Goal: Task Accomplishment & Management: Complete application form

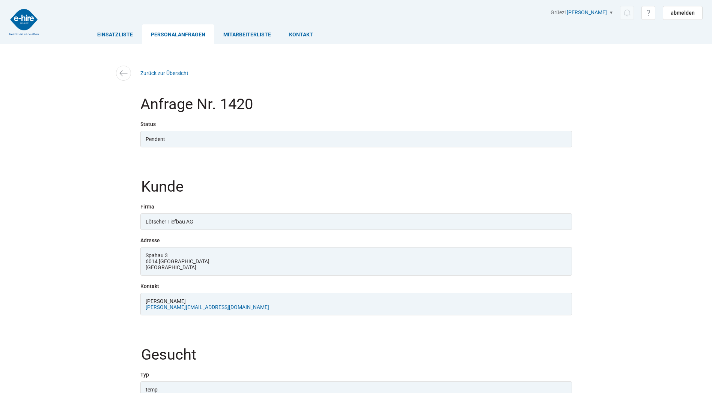
click at [163, 38] on link "Personalanfragen" at bounding box center [178, 34] width 72 height 20
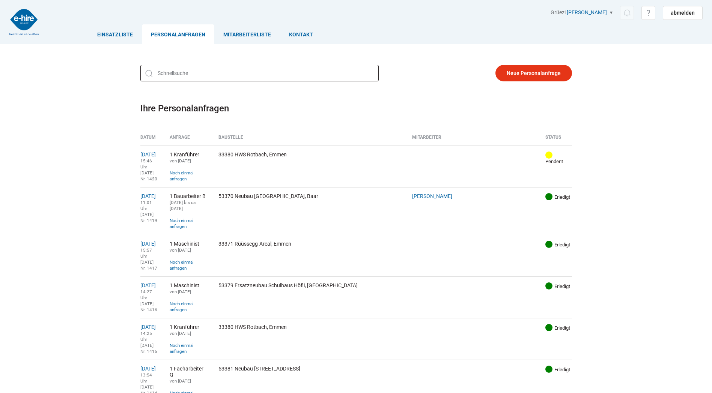
click at [208, 76] on input "text" at bounding box center [259, 73] width 238 height 17
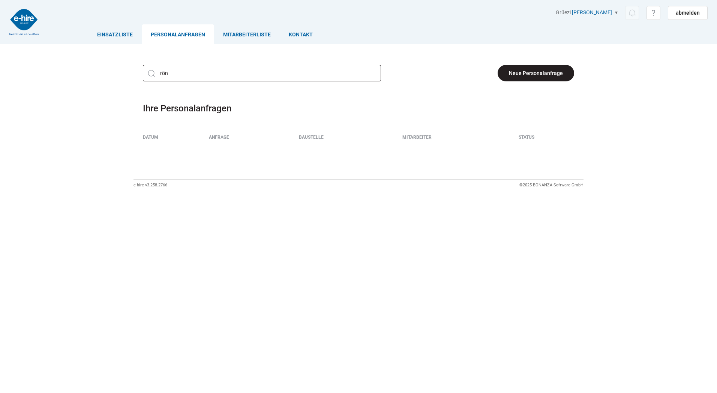
type input "rön"
click at [545, 68] on link "Neue Personalanfrage" at bounding box center [536, 73] width 77 height 17
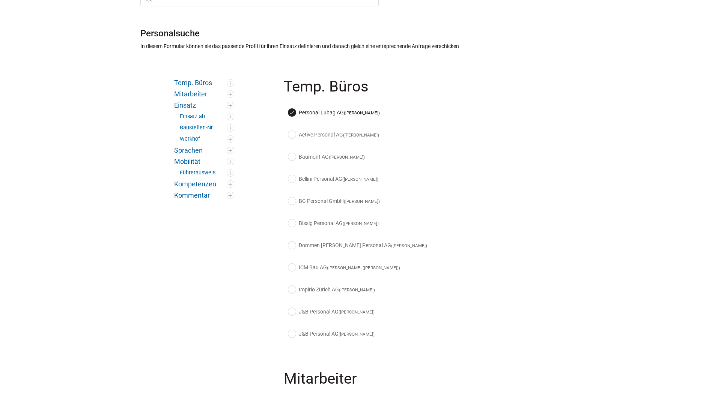
scroll to position [113, 0]
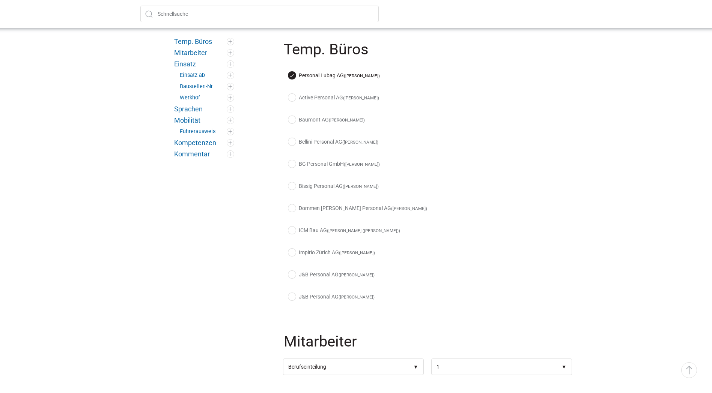
click at [291, 99] on label "Active Personal AG ([PERSON_NAME])" at bounding box center [333, 98] width 91 height 8
checkbox input "true"
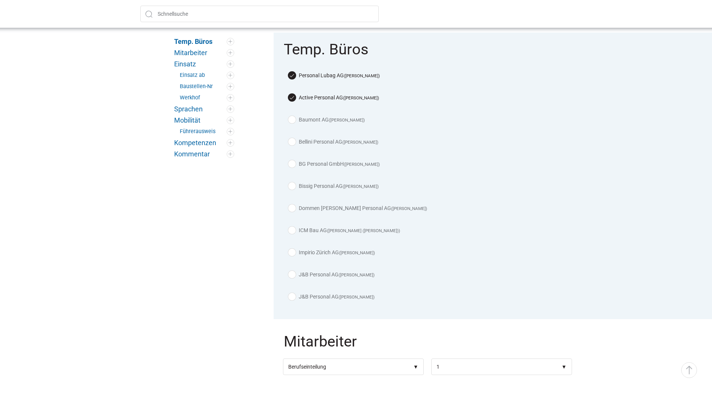
click at [294, 119] on label "Baumont AG (Arben Ibrahimi)" at bounding box center [326, 120] width 77 height 8
checkbox input "true"
click at [293, 143] on label "Bellini Personal AG (Michael Diethelm)" at bounding box center [333, 142] width 90 height 8
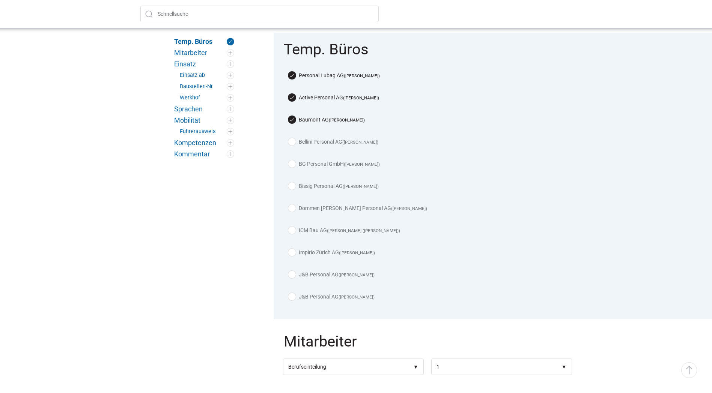
checkbox input "true"
click at [292, 161] on label "BG Personal GmbH ([PERSON_NAME])" at bounding box center [334, 164] width 92 height 8
checkbox input "true"
click at [295, 185] on label "Bissig Personal AG (Kurt Bissig)" at bounding box center [333, 186] width 90 height 8
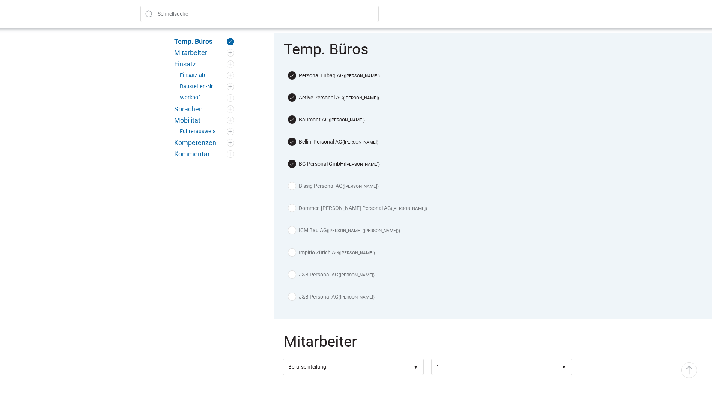
checkbox input "true"
click at [290, 208] on label "Dommen Nadig Personal AG (Roberto Pegoraro)" at bounding box center [357, 208] width 139 height 8
checkbox input "true"
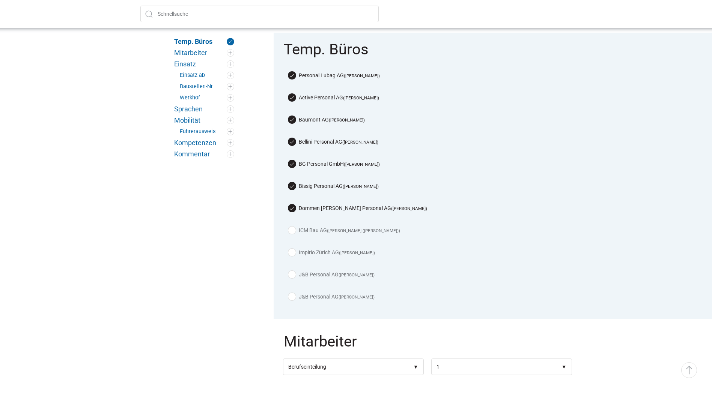
click at [291, 228] on label "ICM Bau AG (Josef Radi (Josi))" at bounding box center [344, 231] width 112 height 8
checkbox input "true"
drag, startPoint x: 290, startPoint y: 250, endPoint x: 291, endPoint y: 255, distance: 4.9
click at [290, 250] on label "Impirio Zürich AG (Claudio Cennamo)" at bounding box center [331, 253] width 87 height 8
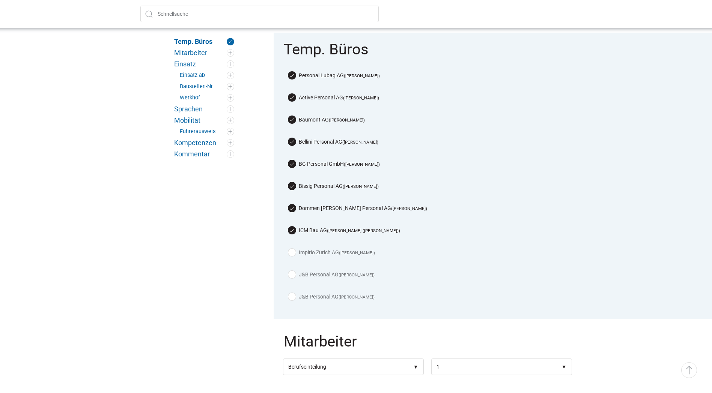
checkbox input "true"
click at [293, 273] on div "J&B Personal AG (Daniel Käppeli)" at bounding box center [427, 277] width 289 height 22
drag, startPoint x: 293, startPoint y: 273, endPoint x: 290, endPoint y: 293, distance: 19.7
click at [290, 293] on label "J&B Personal AG (Lon Schacher)" at bounding box center [331, 297] width 86 height 8
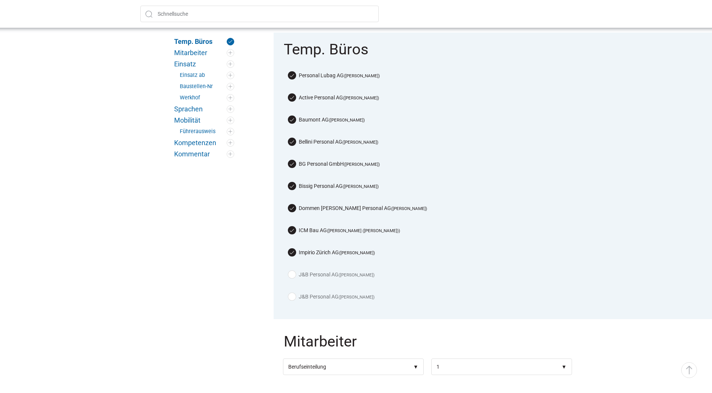
checkbox input "true"
click at [291, 271] on label "J&B Personal AG (Daniel Käppeli)" at bounding box center [331, 275] width 86 height 8
checkbox input "true"
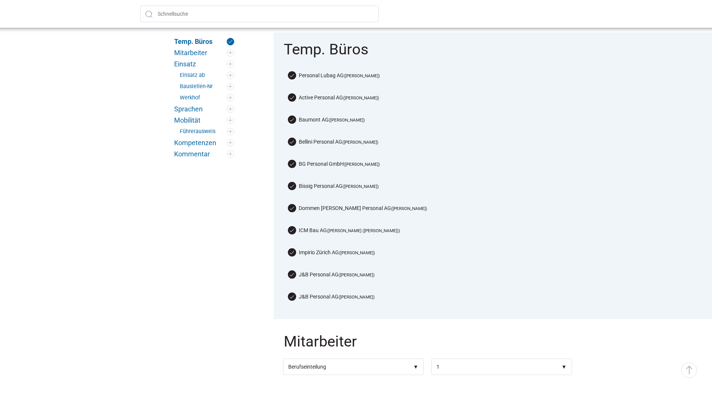
scroll to position [225, 0]
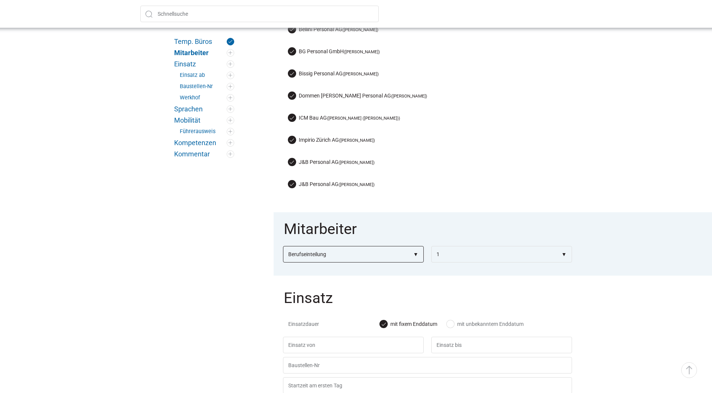
click at [415, 251] on select"] "Berufseinteilung Bauarbeiter C Bauarbeiter B Facharbeiter A Facharbeiter Q Vora…" at bounding box center [353, 254] width 141 height 17
select select"] "Facharbeiter Q"
click at [283, 246] on select"] "Berufseinteilung Bauarbeiter C Bauarbeiter B Facharbeiter A Facharbeiter Q Vora…" at bounding box center [353, 254] width 141 height 17
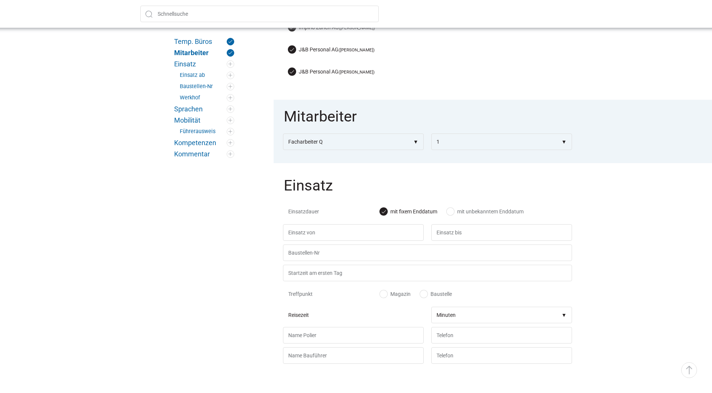
click at [455, 212] on label "mit unbekanntem Enddatum" at bounding box center [484, 212] width 77 height 8
radio input "true"
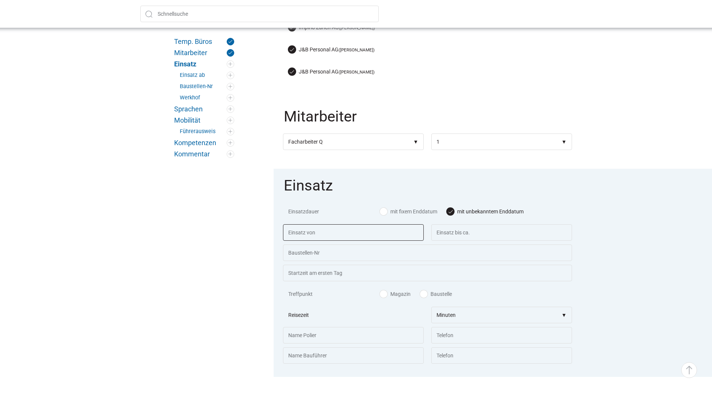
click at [366, 235] on input "text" at bounding box center [353, 232] width 141 height 17
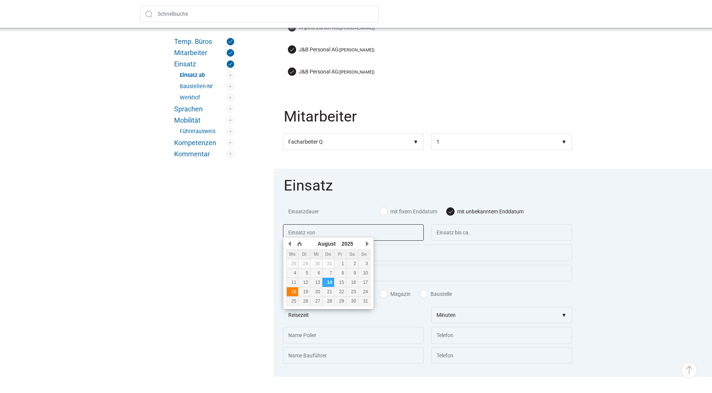
click at [293, 291] on div "18" at bounding box center [293, 291] width 12 height 5
type input "18.08.2025"
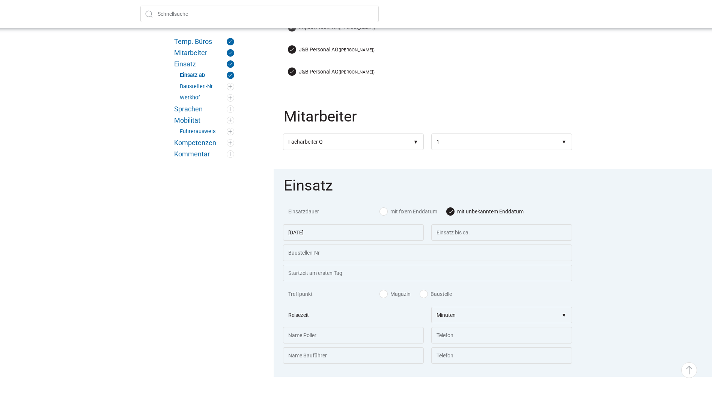
scroll to position [375, 0]
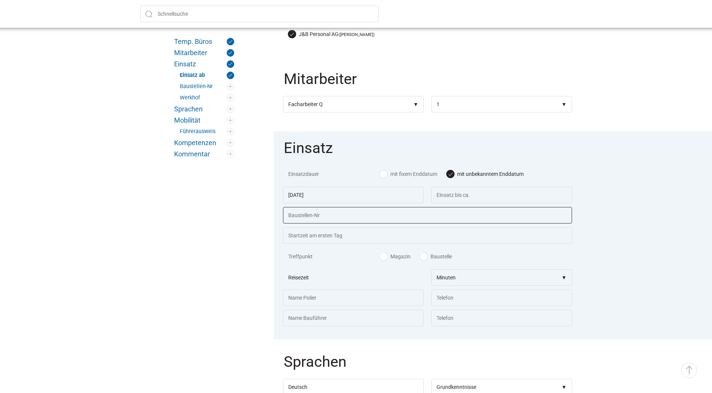
click at [410, 212] on input "text" at bounding box center [427, 215] width 289 height 17
click at [314, 216] on input "text" at bounding box center [427, 215] width 289 height 17
click at [321, 210] on input "53373" at bounding box center [427, 215] width 289 height 17
click at [334, 213] on input "53373" at bounding box center [427, 215] width 289 height 17
click at [338, 211] on input "53373" at bounding box center [427, 215] width 289 height 17
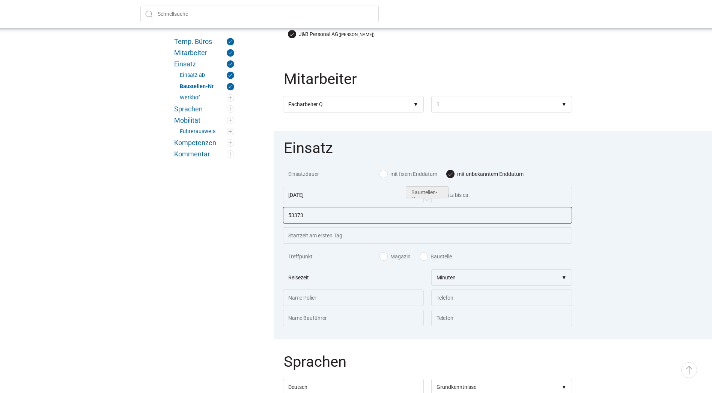
paste input "Erweiterung Schulanlage Rönnimoos, Luzern"
type input "53373 Erweiterung Schulanlage Rönnimoos, Luzern"
click at [363, 240] on input "text" at bounding box center [427, 235] width 289 height 17
type input "07.00"
click at [581, 203] on fieldset "Einsatz Einsatzdauer mit fixem Enddatum mit unbekanntem Enddatum 18.08.2025 533…" at bounding box center [427, 235] width 308 height 208
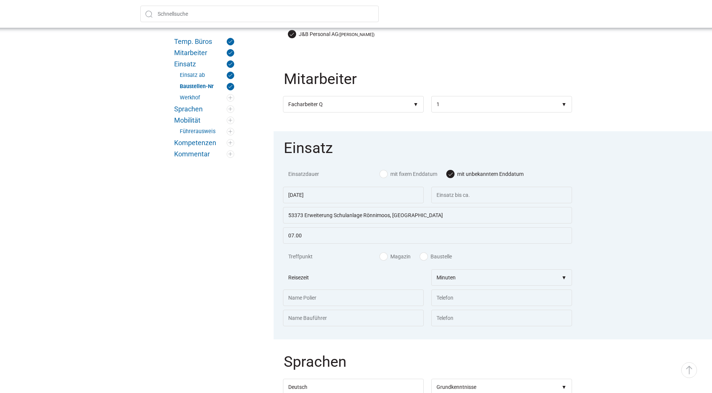
click at [428, 255] on label "Baustelle" at bounding box center [436, 257] width 32 height 8
radio input "true"
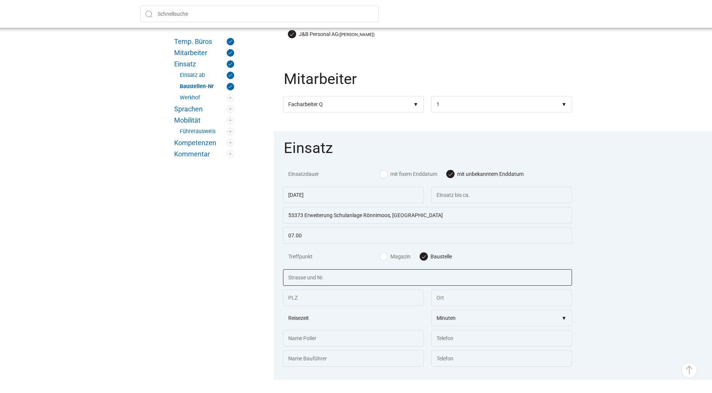
click at [309, 272] on input "text" at bounding box center [427, 277] width 289 height 17
paste input "Sonnenstrasse 3"
type input "Sonnenstrasse 3"
click at [332, 296] on input "text" at bounding box center [353, 298] width 141 height 17
type input "6014"
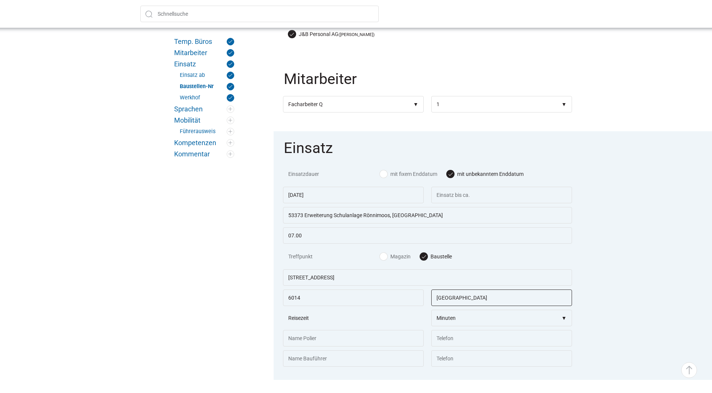
type input "Luzern"
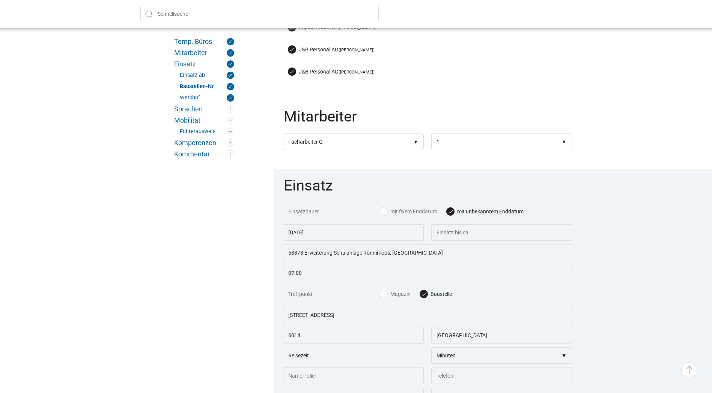
scroll to position [450, 0]
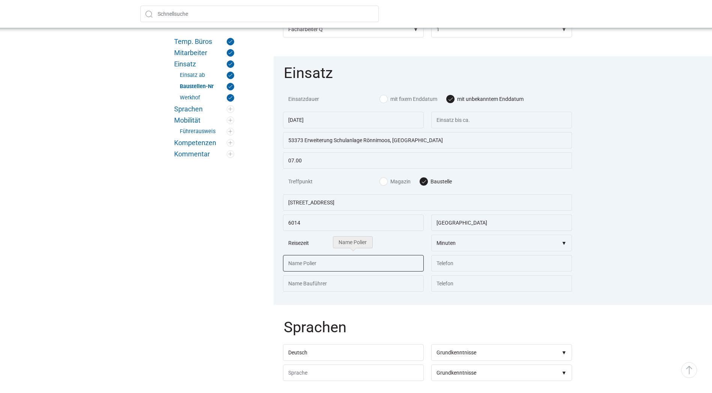
click at [383, 262] on input "text" at bounding box center [353, 263] width 141 height 17
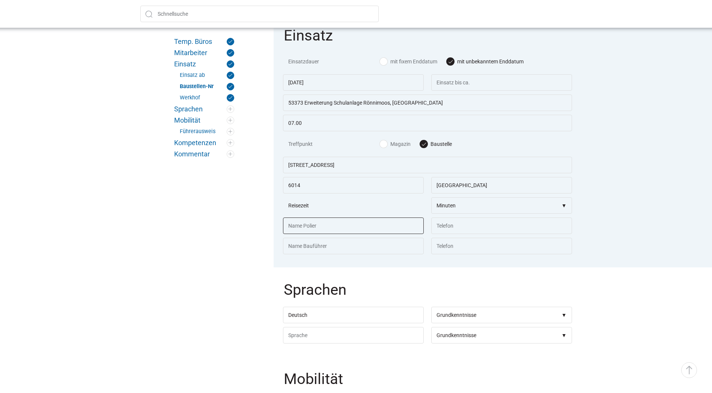
click at [355, 226] on input "text" at bounding box center [353, 226] width 141 height 17
type input "Ricardo Vieira Baptista Cesar"
type input "079 308 06 96"
click at [307, 245] on input "text" at bounding box center [353, 246] width 141 height 17
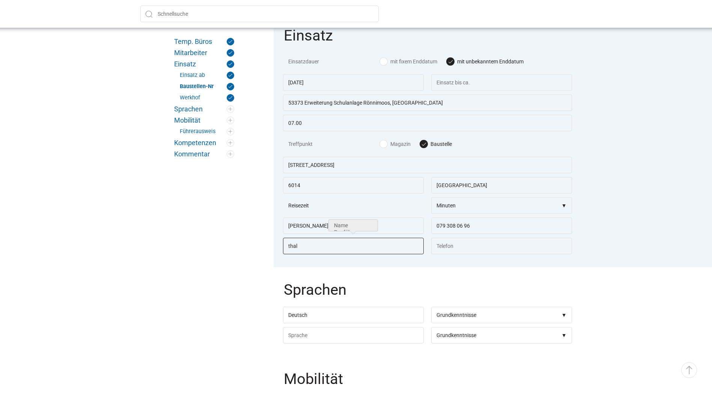
click at [306, 238] on input "thal" at bounding box center [353, 246] width 141 height 17
type input "Thalmann Peter"
type input "079 345 45 77"
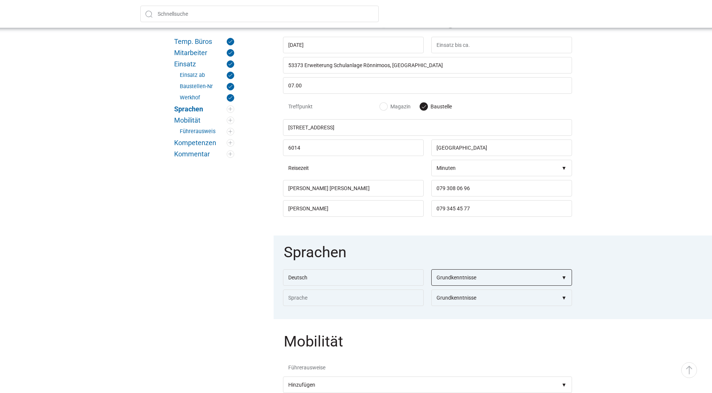
click at [495, 279] on select"] "Grundkenntnisse Gute Kenntnisse Sehr gute Kenntnisse Verhandlungssicher Mutters…" at bounding box center [501, 277] width 141 height 17
select select"] "Gute Kenntnisse;Sehr gute Kenntnisse;Verhandlungssicher;Muttersprache"
click at [431, 269] on select"] "Grundkenntnisse Gute Kenntnisse Sehr gute Kenntnisse Verhandlungssicher Mutters…" at bounding box center [501, 277] width 141 height 17
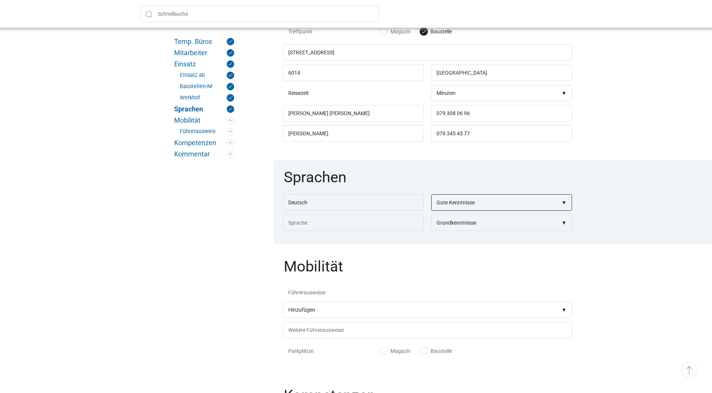
scroll to position [713, 0]
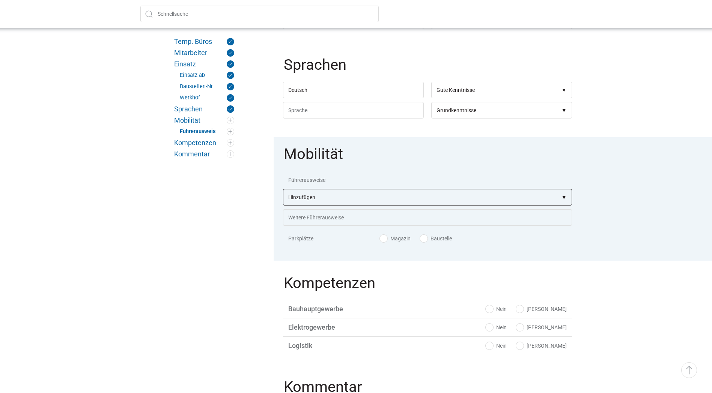
click at [559, 197] on select"] "Hinzufügen A1 B D1 BE D1E F C CE C1 C1E D DE D1E BPT CZV Kranführer B Deichsels…" at bounding box center [427, 197] width 289 height 17
select select"] "B"
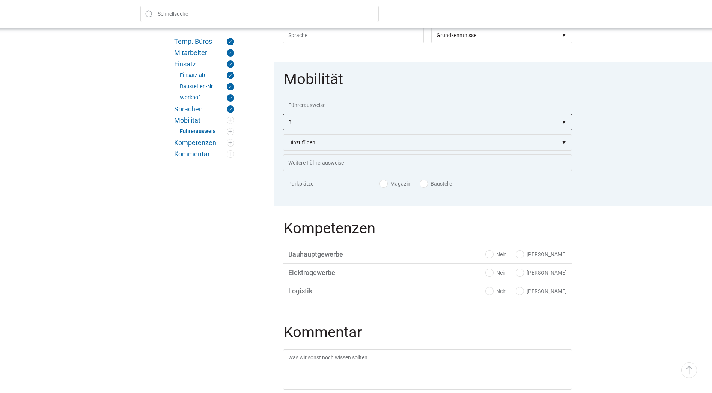
scroll to position [825, 0]
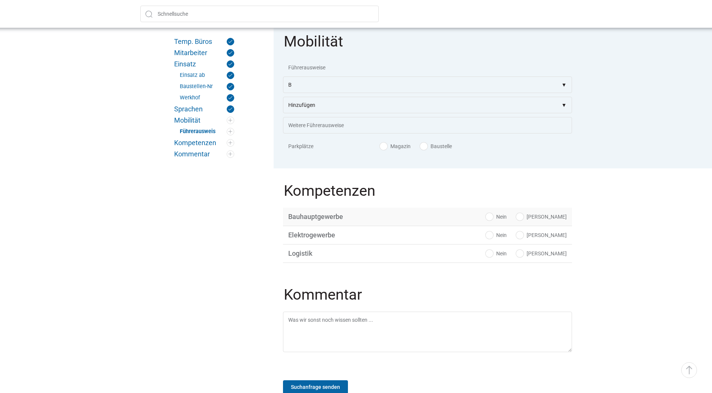
click at [555, 218] on label "Ja" at bounding box center [541, 217] width 51 height 8
radio input "true"
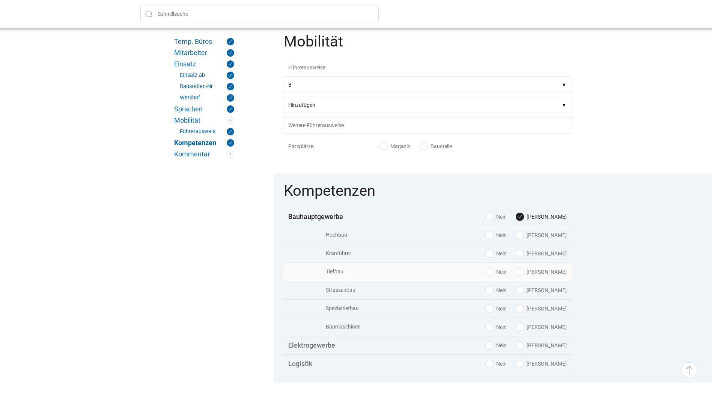
click at [550, 272] on label "Ja" at bounding box center [541, 272] width 51 height 8
radio input "true"
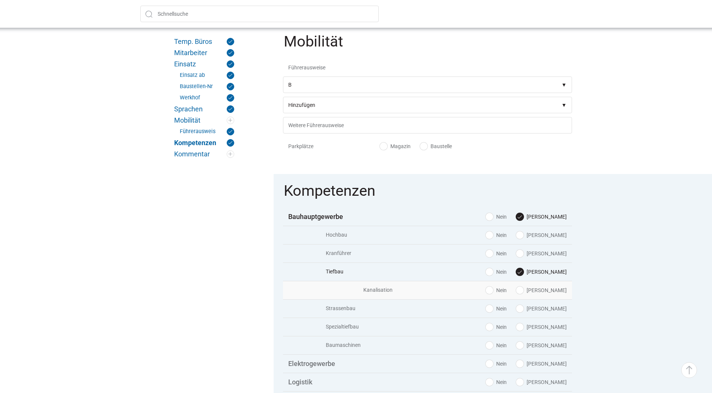
click at [552, 290] on label "Ja" at bounding box center [541, 291] width 51 height 8
radio input "true"
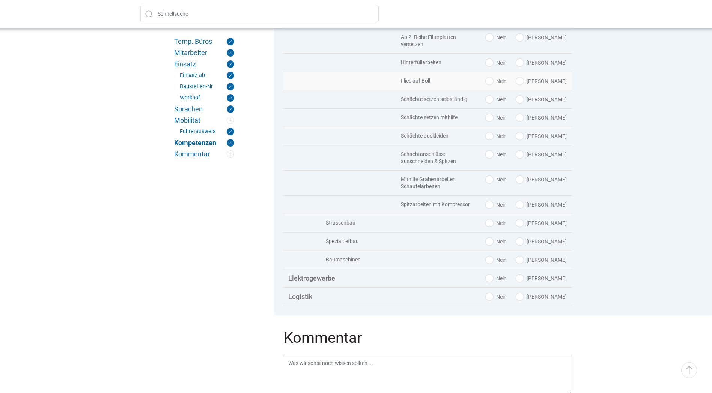
scroll to position [1388, 0]
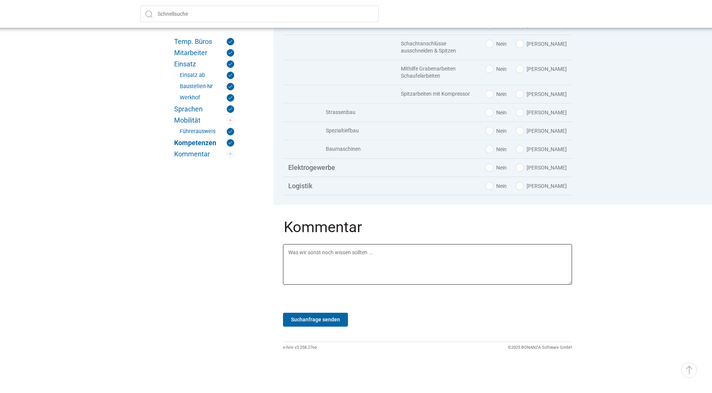
click at [417, 257] on textarea at bounding box center [427, 264] width 289 height 41
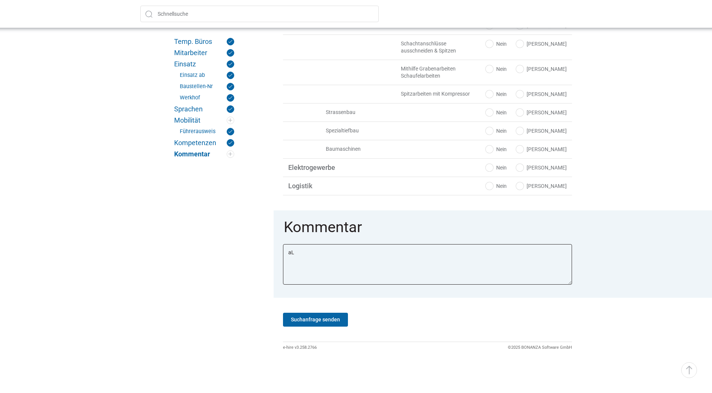
type textarea "a"
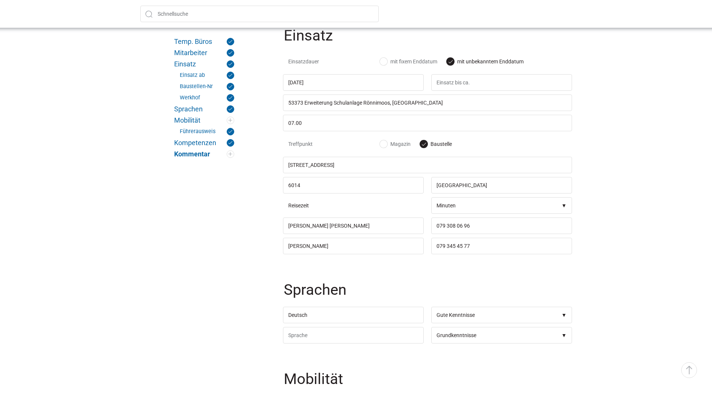
scroll to position [450, 0]
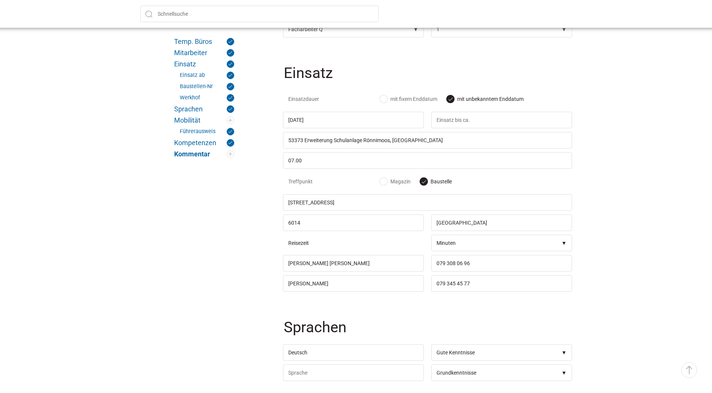
type textarea "Allfällige Kandidaten bitte per MAIL an mich! Danke. Auch ein A-Mann möglich."
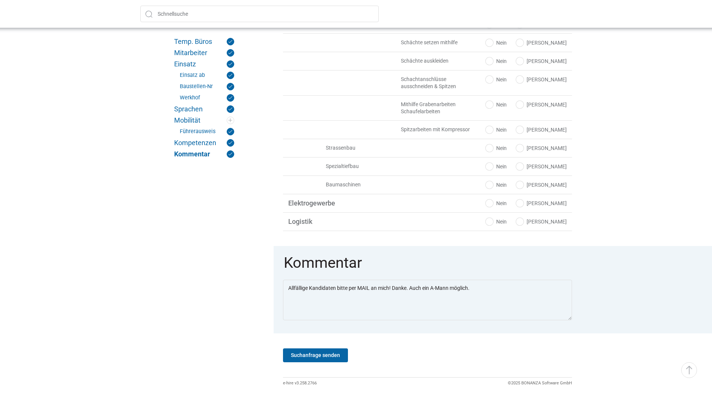
scroll to position [1389, 0]
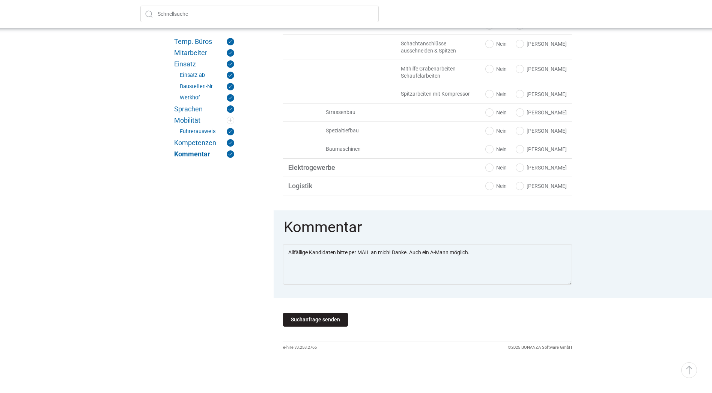
click at [339, 321] on input "Suchanfrage senden" at bounding box center [315, 320] width 65 height 14
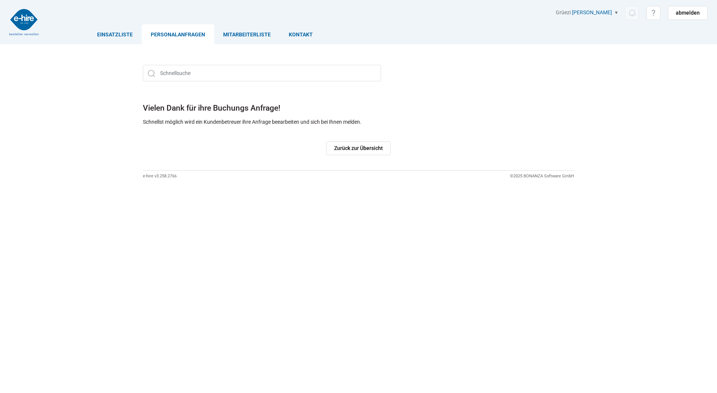
click at [191, 35] on link "Personalanfragen" at bounding box center [178, 34] width 72 height 20
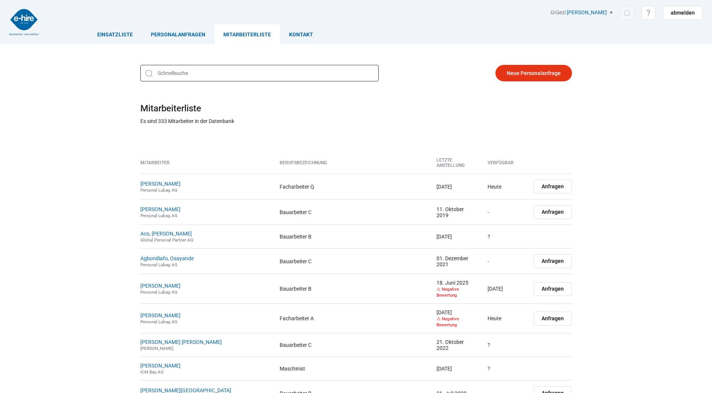
click at [254, 80] on input "text" at bounding box center [259, 73] width 238 height 17
click at [195, 37] on link "Personalanfragen" at bounding box center [178, 34] width 72 height 20
click at [226, 74] on input "text" at bounding box center [259, 73] width 238 height 17
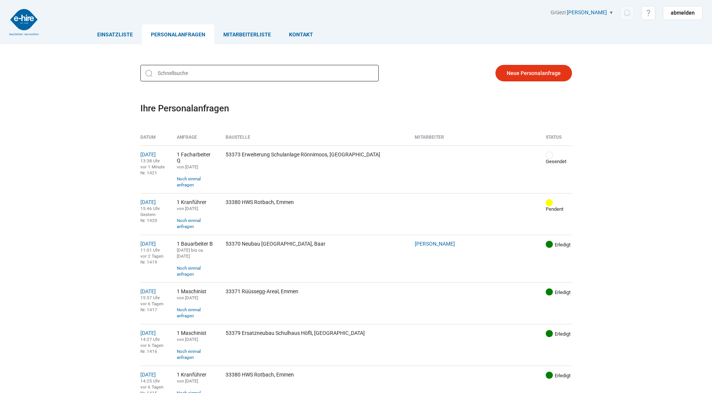
click at [226, 74] on input "text" at bounding box center [259, 73] width 238 height 17
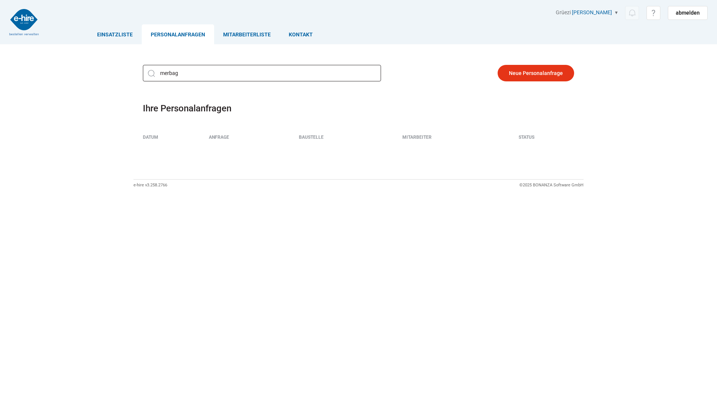
type input "merbag"
click at [524, 71] on link "Neue Personalanfrage" at bounding box center [536, 73] width 77 height 17
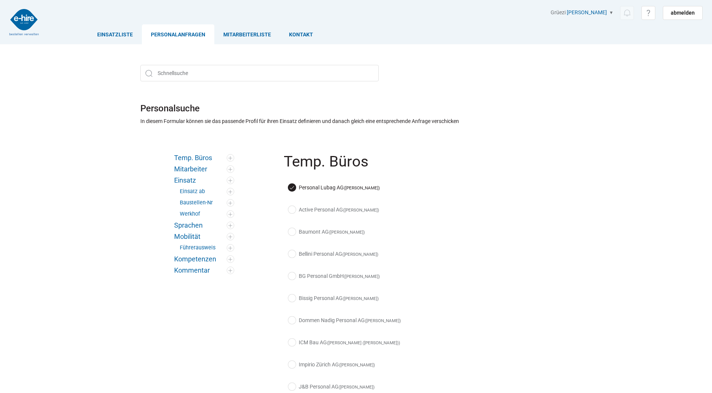
scroll to position [75, 0]
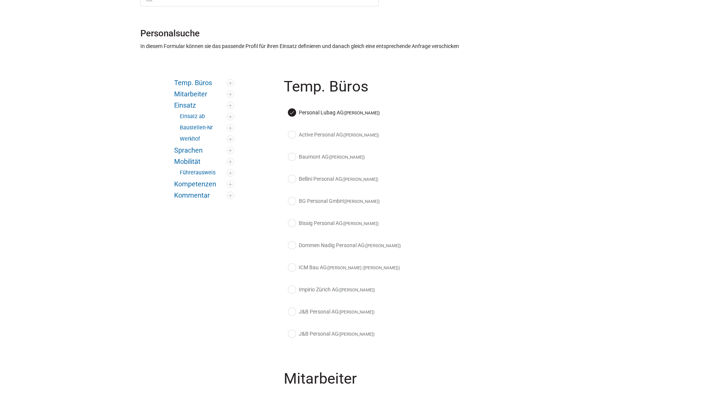
click at [290, 134] on label "Active Personal AG ([PERSON_NAME])" at bounding box center [333, 135] width 91 height 8
checkbox input "true"
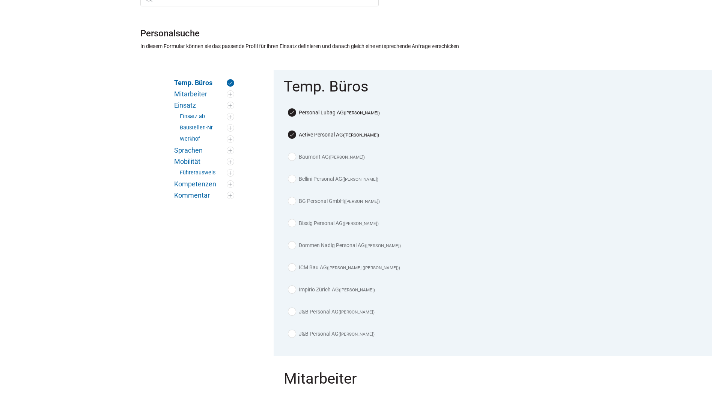
click at [290, 160] on label "Baumont AG ([PERSON_NAME])" at bounding box center [326, 157] width 77 height 8
checkbox input "true"
click at [291, 180] on label "Bellini Personal AG ([PERSON_NAME])" at bounding box center [333, 179] width 90 height 8
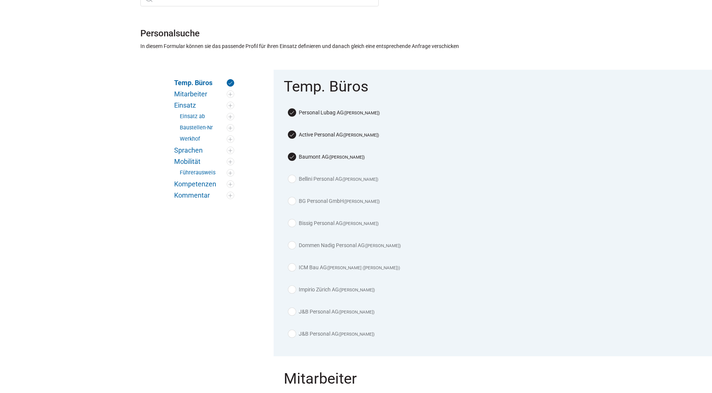
checkbox input "true"
click at [287, 199] on div "BG Personal GmbH ([PERSON_NAME])" at bounding box center [427, 203] width 289 height 22
click at [292, 200] on label "BG Personal GmbH ([PERSON_NAME])" at bounding box center [334, 201] width 92 height 8
checkbox input "true"
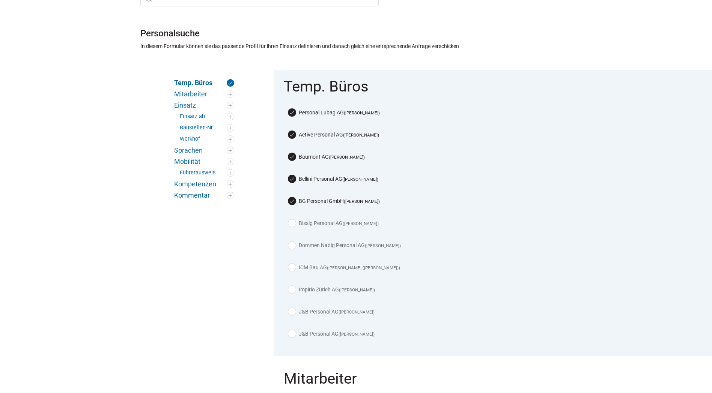
click at [292, 222] on label "Bissig Personal AG (Kurt Bissig)" at bounding box center [333, 223] width 90 height 8
checkbox input "true"
click at [294, 248] on div "Dommen Nadig Personal AG (Roberto Pegoraro)" at bounding box center [427, 247] width 289 height 22
click at [290, 269] on label "ICM Bau AG (Josef Radi (Josi))" at bounding box center [344, 268] width 112 height 8
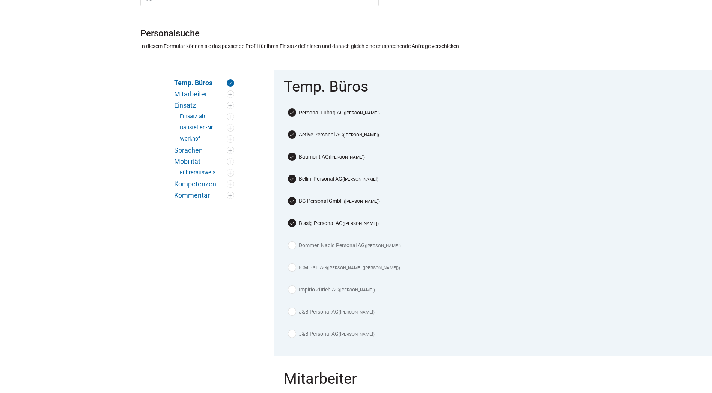
checkbox input "true"
click at [290, 239] on div "Dommen Nadig Personal AG (Roberto Pegoraro)" at bounding box center [427, 247] width 289 height 22
click at [291, 244] on label "Dommen Nadig Personal AG (Roberto Pegoraro)" at bounding box center [344, 246] width 113 height 8
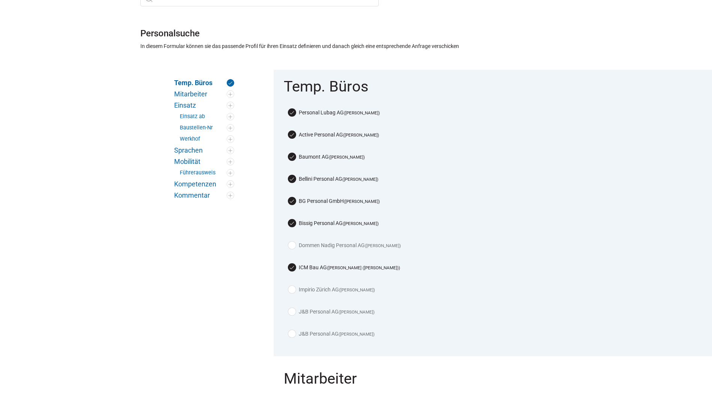
checkbox input "true"
click at [293, 287] on label "Impirio Zürich AG (Claudio Cennamo)" at bounding box center [331, 290] width 87 height 8
checkbox input "true"
click at [290, 308] on label "J&B Personal AG (Daniel Käppeli)" at bounding box center [331, 312] width 86 height 8
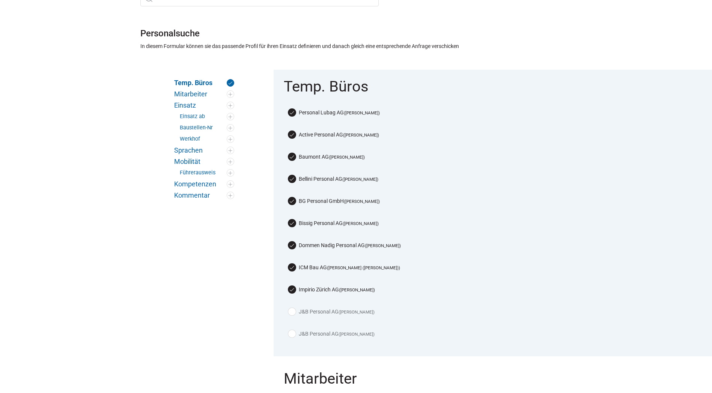
checkbox input "true"
click at [290, 332] on label "J&B Personal AG (Lon Schacher)" at bounding box center [331, 334] width 86 height 8
checkbox input "true"
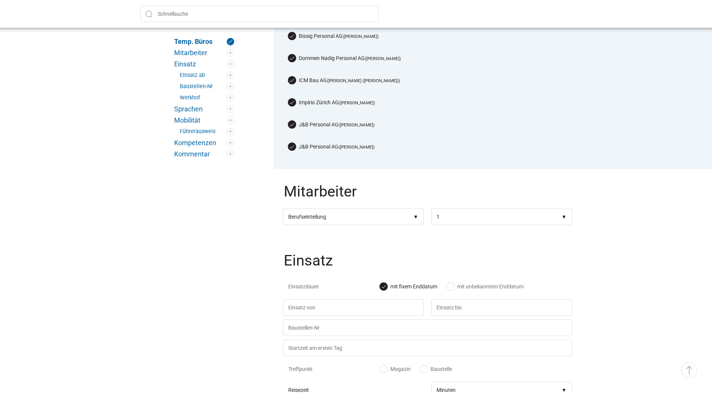
scroll to position [338, 0]
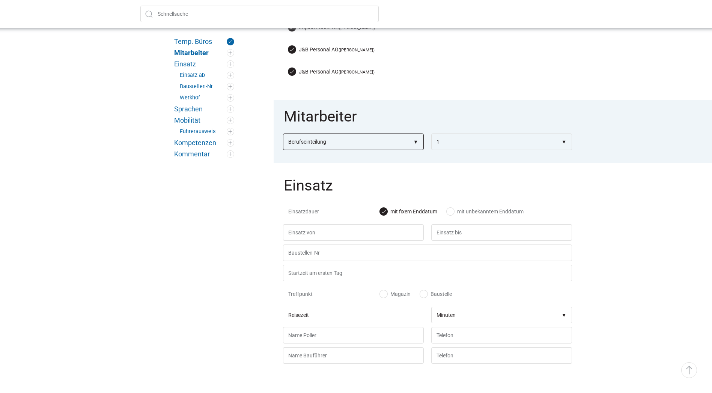
click at [413, 136] on select"] "Berufseinteilung Bauarbeiter C Bauarbeiter B Facharbeiter A Facharbeiter Q Vora…" at bounding box center [353, 142] width 141 height 17
select select"] "Facharbeiter Q"
click at [283, 134] on select"] "Berufseinteilung Bauarbeiter C Bauarbeiter B Facharbeiter A Facharbeiter Q Vora…" at bounding box center [353, 142] width 141 height 17
click at [452, 208] on label "mit unbekanntem Enddatum" at bounding box center [484, 212] width 77 height 8
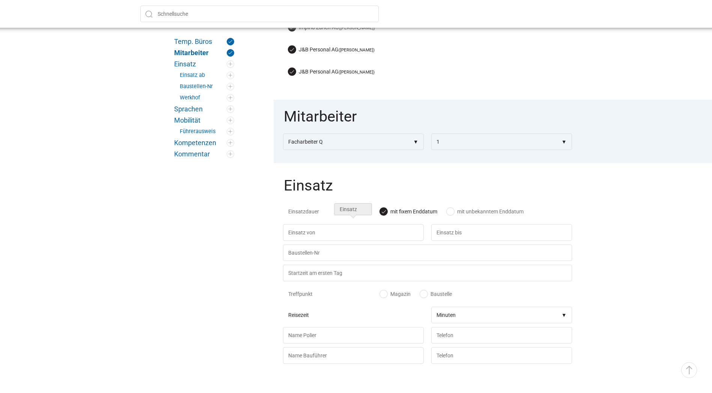
radio input "true"
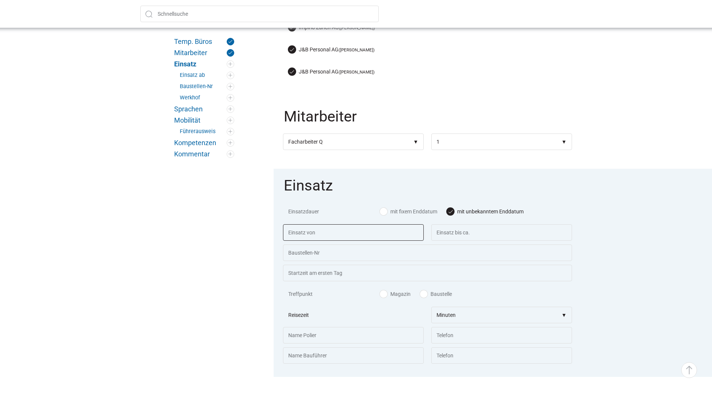
click at [419, 229] on input "text" at bounding box center [353, 232] width 141 height 17
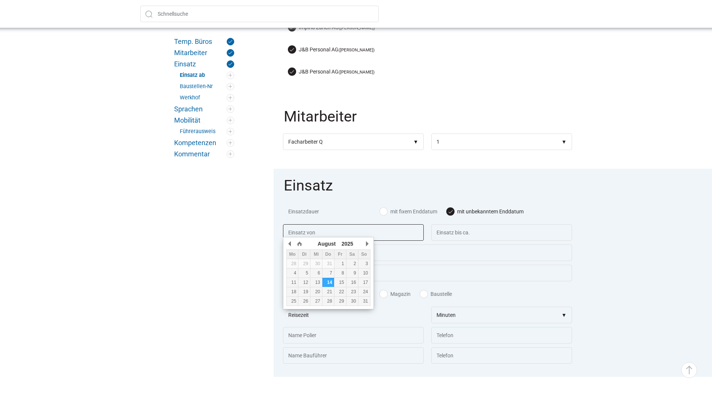
scroll to position [300, 0]
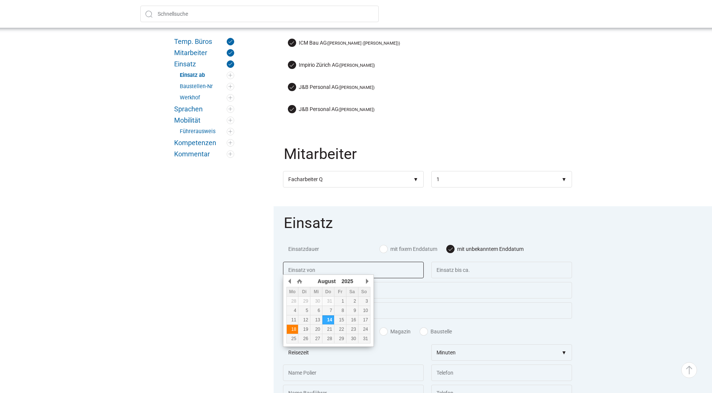
click at [293, 331] on div "18" at bounding box center [293, 329] width 12 height 5
type input "18.08.2025"
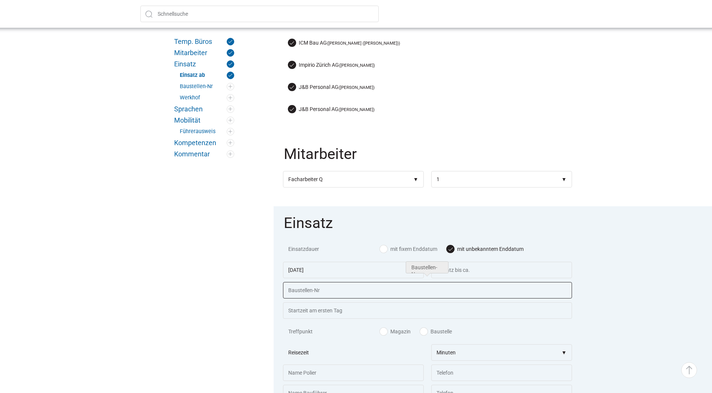
click at [364, 291] on input "text" at bounding box center [427, 290] width 289 height 17
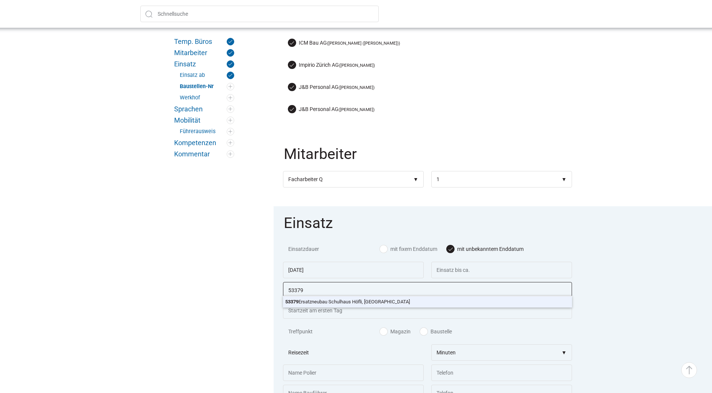
type input "53379 Ersatzneubau Schulhaus Höfli, Ebikon"
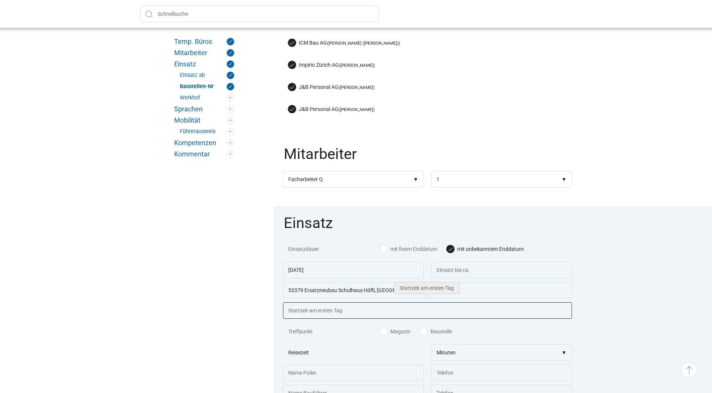
click at [330, 309] on input "text" at bounding box center [427, 310] width 289 height 17
type input "07.00 Uhr"
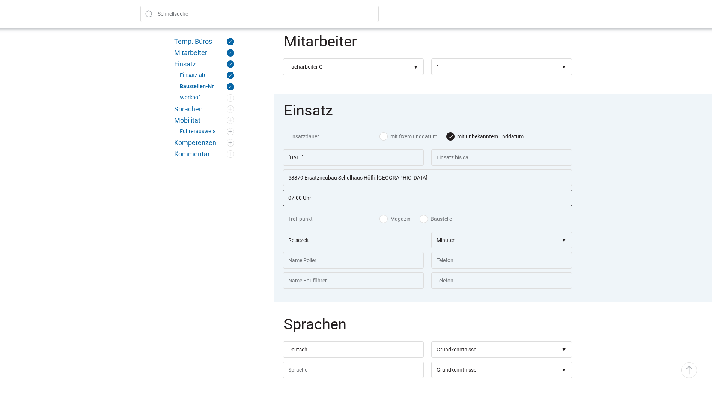
scroll to position [450, 0]
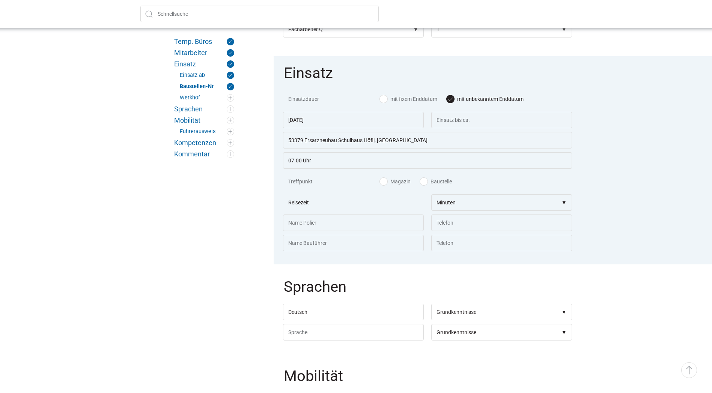
click at [425, 182] on label "Baustelle" at bounding box center [436, 182] width 32 height 8
radio input "true"
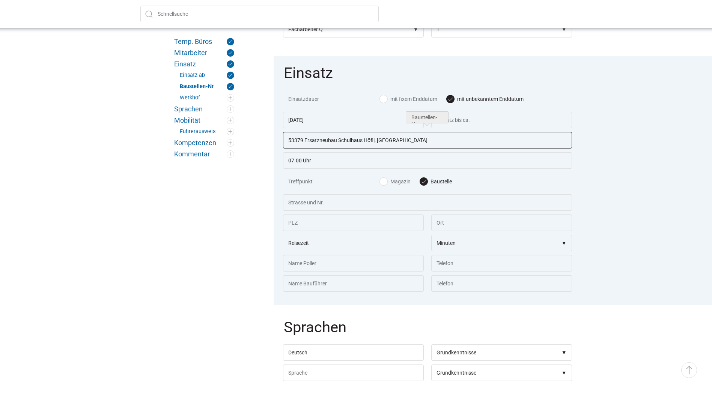
drag, startPoint x: 411, startPoint y: 135, endPoint x: 147, endPoint y: 132, distance: 264.5
click at [147, 132] on div "Temp. Büros Mitarbeiter Einsatz Einsatz ab Baustellen-Nr Werkhof Sprachen Mobil…" at bounding box center [356, 252] width 450 height 1114
click at [342, 139] on input "53372" at bounding box center [427, 140] width 289 height 17
paste input "Neubau Geschäftshaus Merbag, Sursee"
type input "53372 Neubau Geschäftshaus Merbag, Sursee"
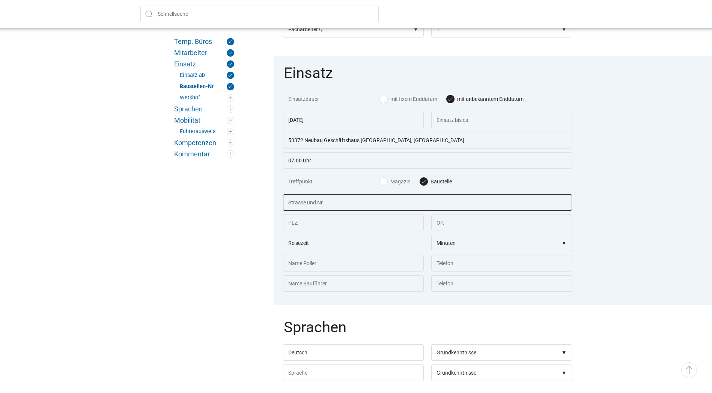
click at [340, 199] on input "text" at bounding box center [427, 202] width 289 height 17
paste input "Sandgruebestrasse 2"
type input "Sandgruebestrasse 2"
click at [306, 223] on input "text" at bounding box center [353, 223] width 141 height 17
type input "6210"
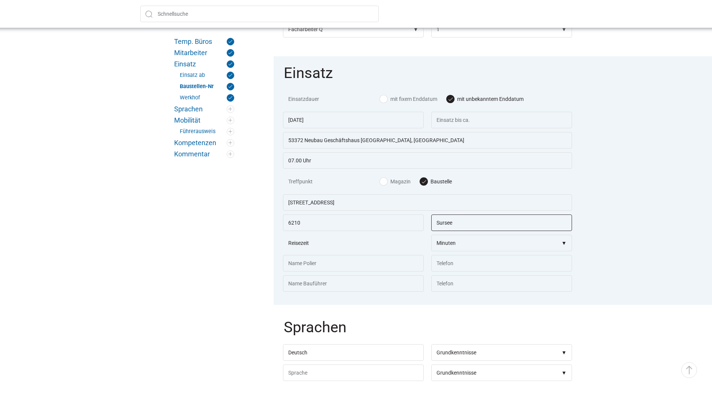
type input "Sursee"
click at [376, 263] on input "text" at bounding box center [353, 263] width 141 height 17
type input "Daniel Klaus"
type input "076 560 26 59"
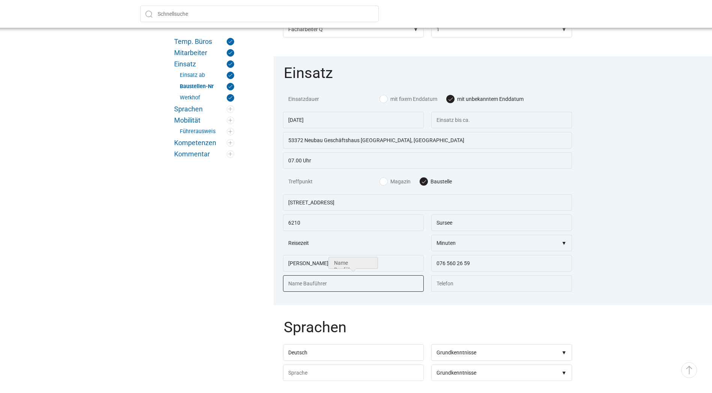
drag, startPoint x: 318, startPoint y: 283, endPoint x: 383, endPoint y: 276, distance: 64.9
click at [318, 284] on input "text" at bounding box center [353, 283] width 141 height 17
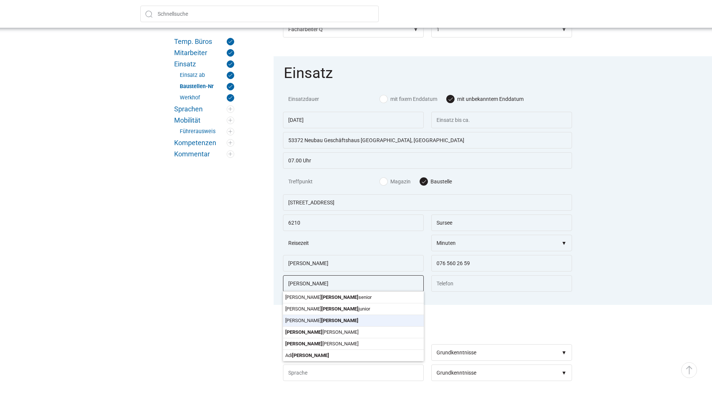
type input "Elias Steinmann"
type input "079 439 51 99"
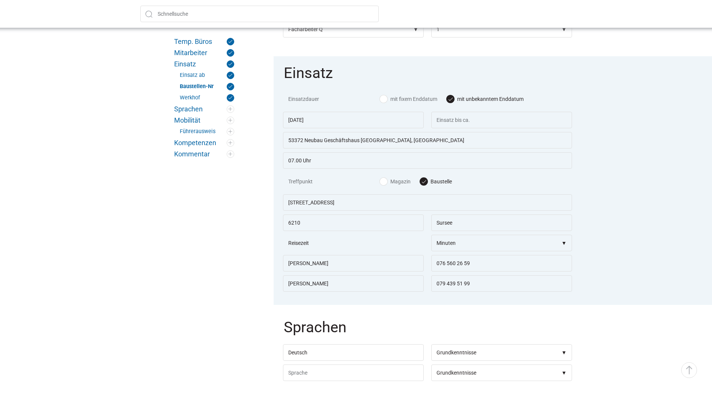
scroll to position [525, 0]
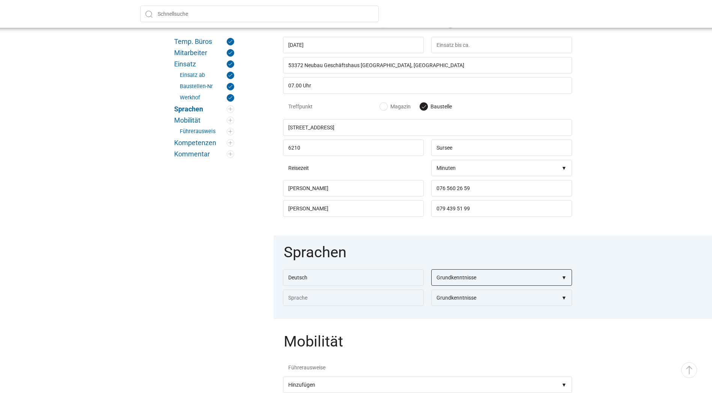
click at [553, 273] on select"] "Grundkenntnisse Gute Kenntnisse Sehr gute Kenntnisse Verhandlungssicher Mutters…" at bounding box center [501, 277] width 141 height 17
select select"] "Sehr gute Kenntnisse;Verhandlungssicher;Muttersprache"
click at [431, 269] on select"] "Grundkenntnisse Gute Kenntnisse Sehr gute Kenntnisse Verhandlungssicher Mutters…" at bounding box center [501, 277] width 141 height 17
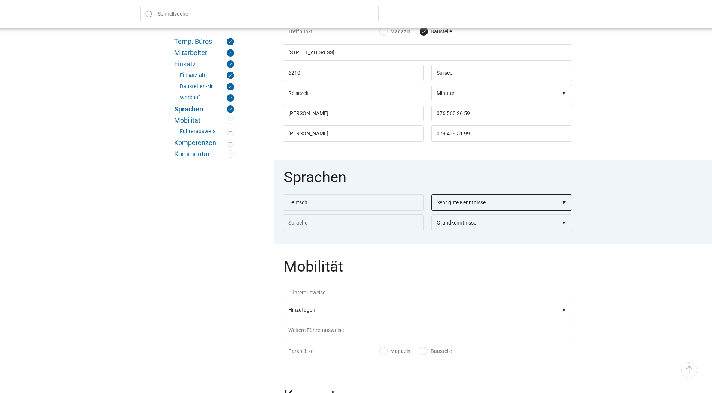
scroll to position [713, 0]
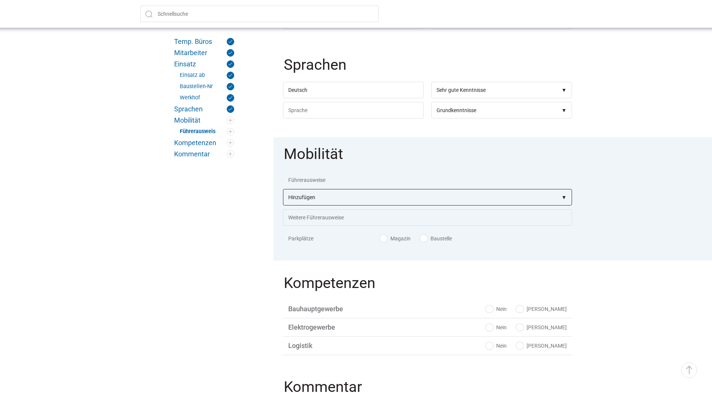
click at [543, 192] on select"] "Hinzufügen A1 B D1 BE D1E F C CE C1 C1E D DE D1E BPT CZV Kranführer B Deichsels…" at bounding box center [427, 197] width 289 height 17
select select"] "B"
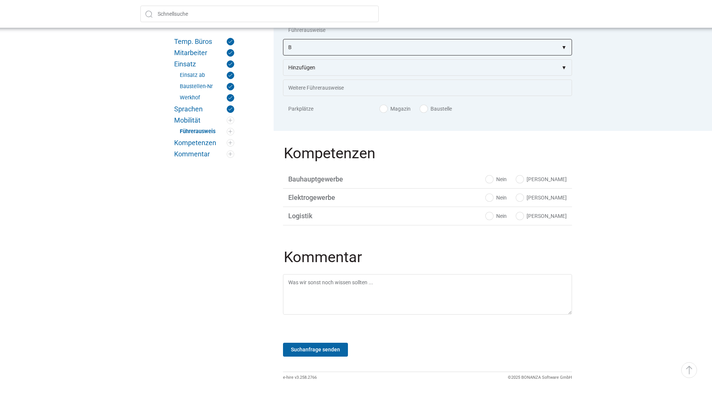
scroll to position [896, 0]
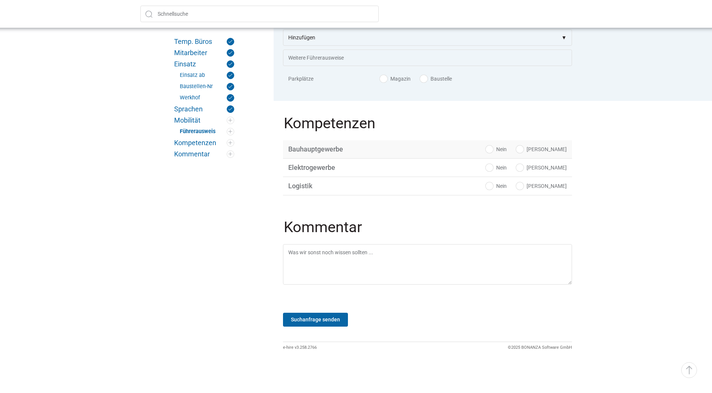
click at [554, 149] on label "[PERSON_NAME]" at bounding box center [541, 150] width 51 height 8
radio input "true"
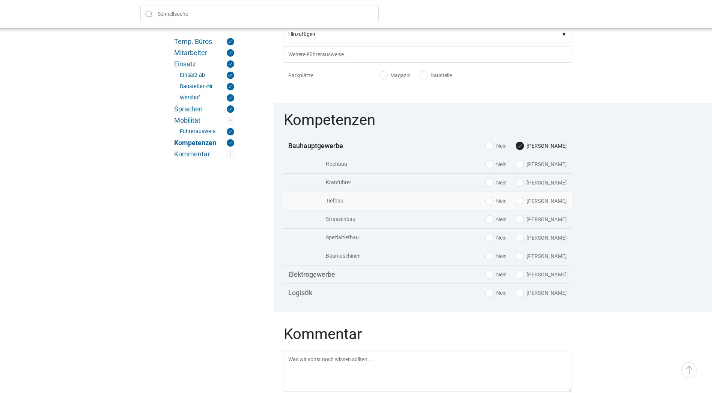
click at [554, 201] on label "[PERSON_NAME]" at bounding box center [541, 201] width 51 height 8
radio input "true"
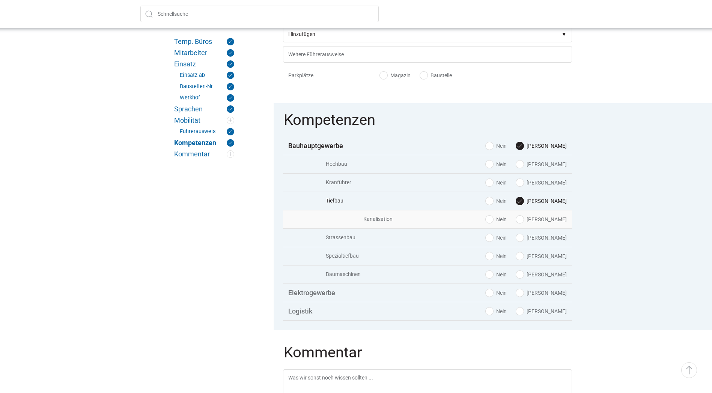
click at [554, 220] on label "[PERSON_NAME]" at bounding box center [541, 220] width 51 height 8
radio input "true"
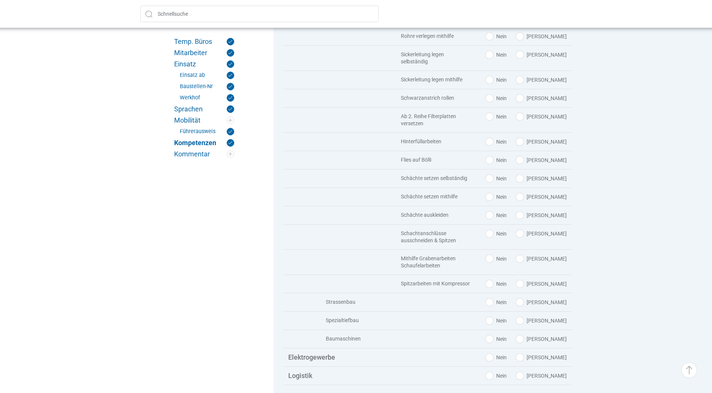
scroll to position [1309, 0]
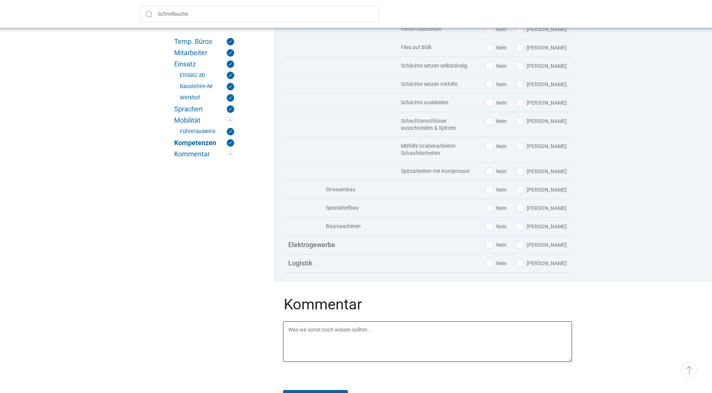
click at [375, 330] on textarea at bounding box center [427, 341] width 289 height 41
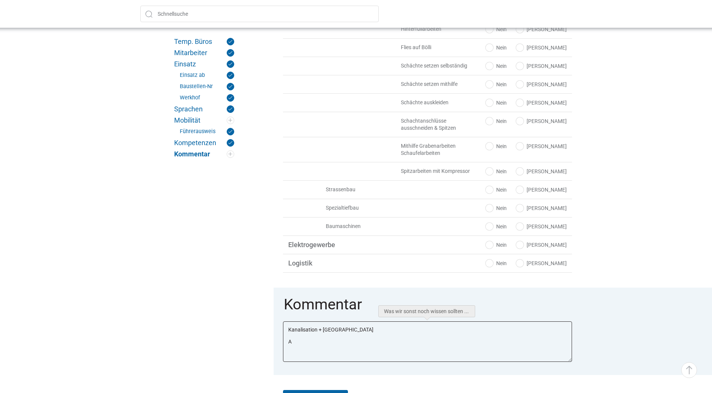
type textarea "Kanalisation + Magerbeton Al"
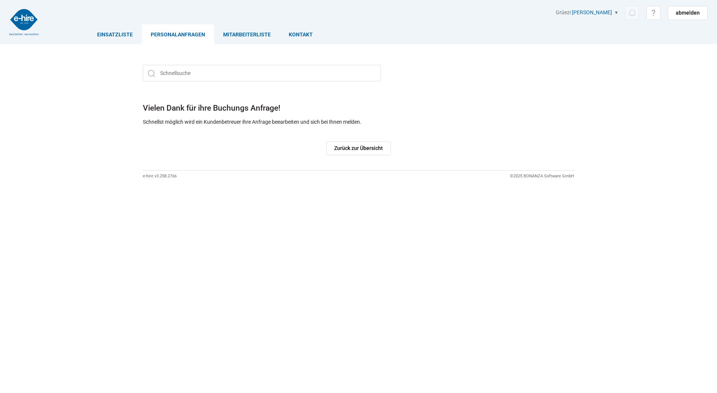
click at [195, 38] on link "Personalanfragen" at bounding box center [178, 34] width 72 height 20
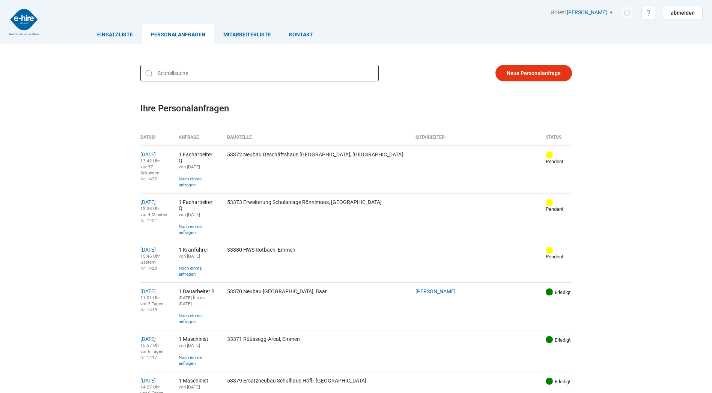
click at [201, 74] on input "text" at bounding box center [259, 73] width 238 height 17
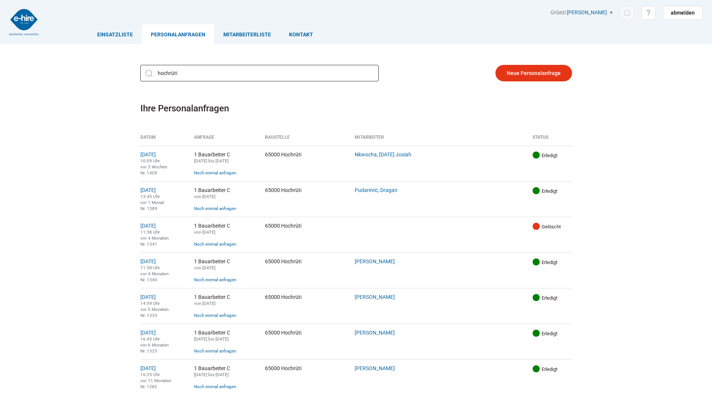
type input "hochrüti"
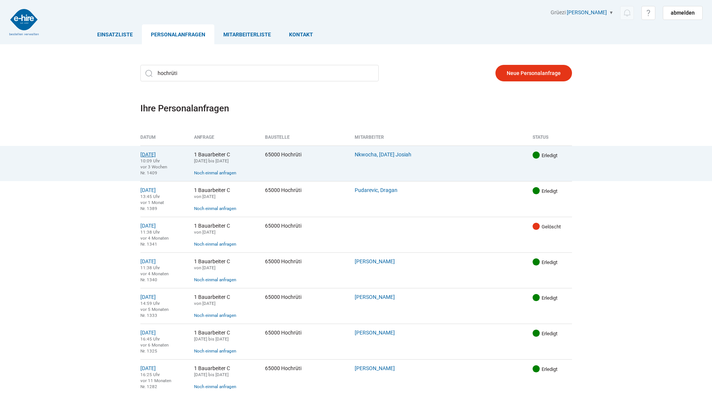
click at [153, 153] on link "23.07.2025" at bounding box center [147, 155] width 15 height 6
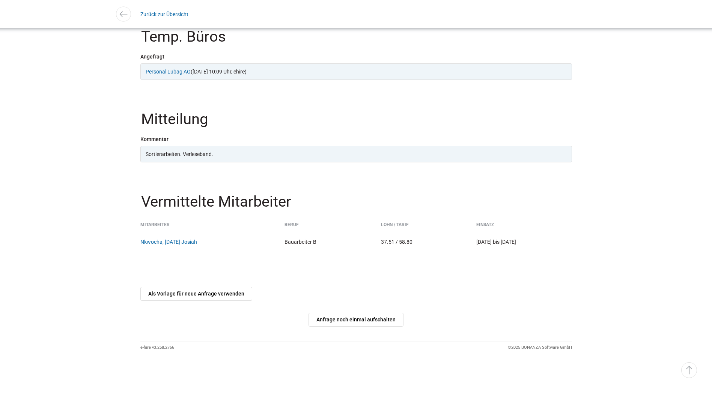
scroll to position [725, 0]
click at [194, 296] on link "Als Vorlage für neue Anfrage verwenden" at bounding box center [196, 294] width 112 height 14
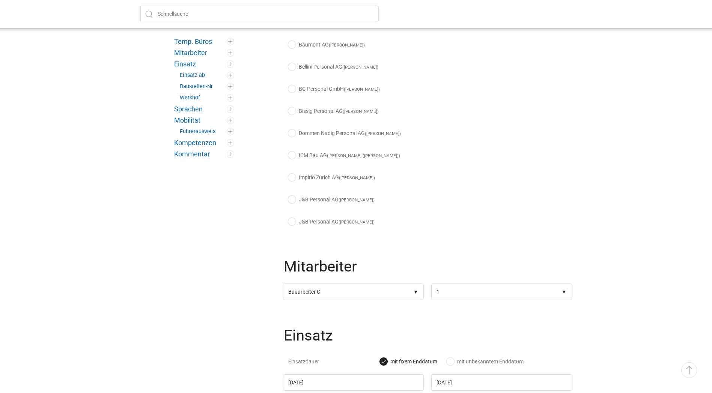
scroll to position [375, 0]
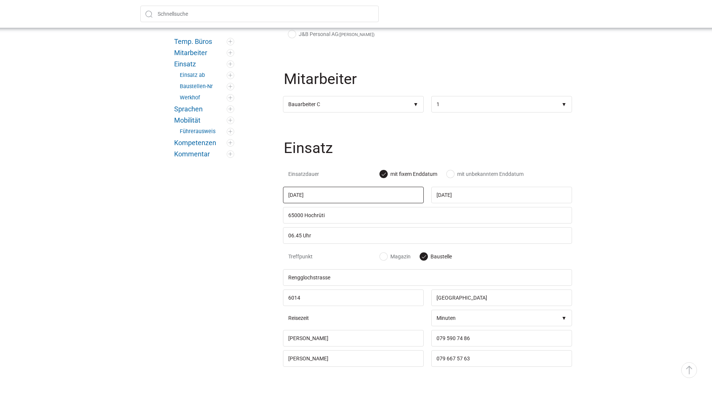
drag, startPoint x: 332, startPoint y: 196, endPoint x: 161, endPoint y: 190, distance: 171.1
click at [168, 191] on div "Temp. Büros Mitarbeiter Einsatz Einsatz ab Baustellen-Nr Werkhof Sprachen Mobil…" at bounding box center [356, 327] width 450 height 1114
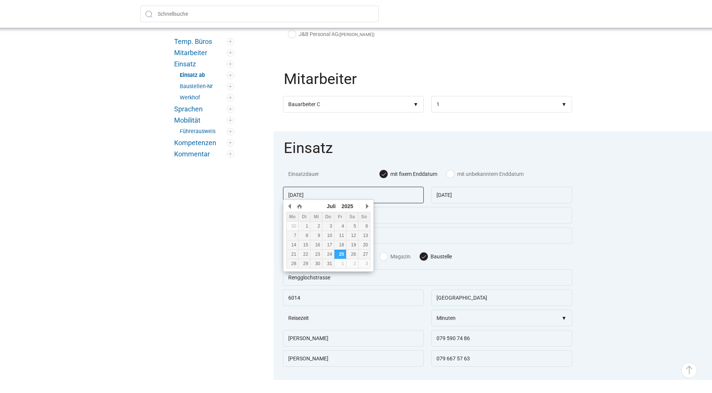
type input "18.08.2025"
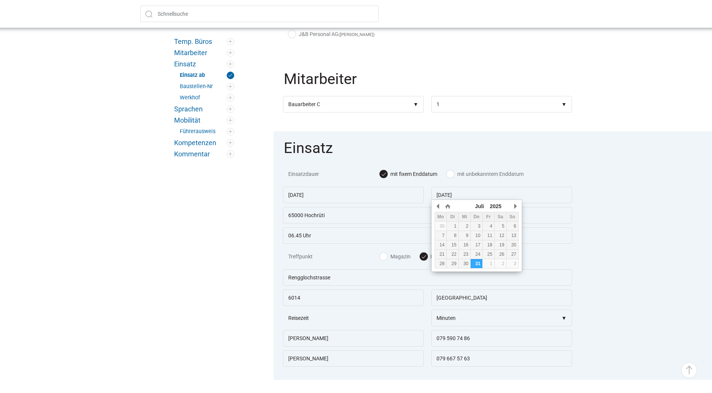
click at [452, 171] on label "mit unbekanntem Enddatum" at bounding box center [484, 174] width 77 height 8
radio input "true"
drag, startPoint x: 477, startPoint y: 188, endPoint x: 423, endPoint y: 190, distance: 53.3
click at [423, 187] on div "18.08.2025 31.07.2025" at bounding box center [427, 187] width 289 height 0
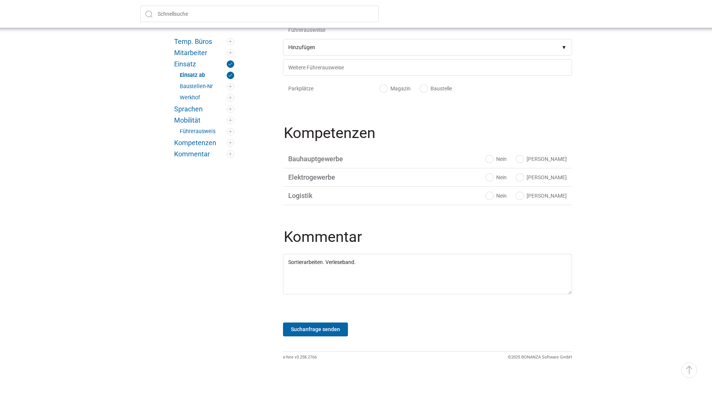
scroll to position [875, 0]
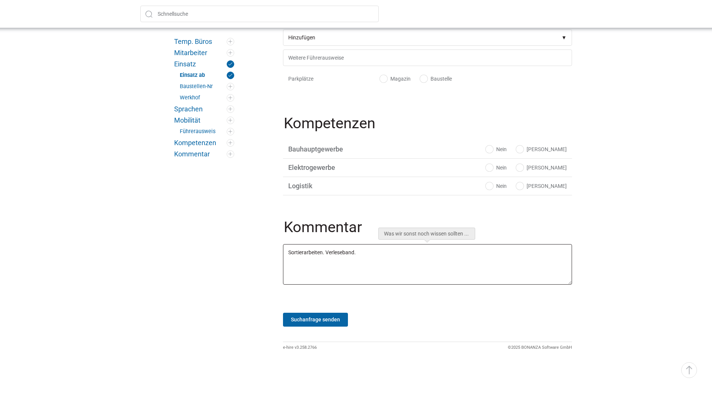
click at [406, 256] on textarea "Sortierarbeiten. Verleseband." at bounding box center [427, 264] width 289 height 41
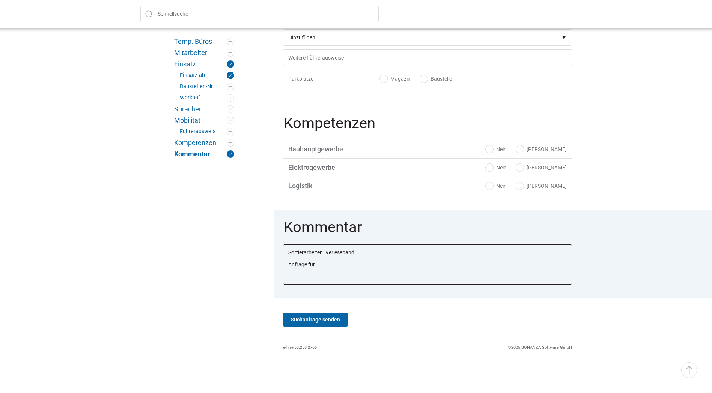
click at [340, 261] on textarea "Sortierarbeiten. Verleseband." at bounding box center [427, 264] width 289 height 41
paste textarea "Nkwocha Sunday"
type textarea "Sortierarbeiten. Verleseband. Anfrage für Nkwocha Sunday."
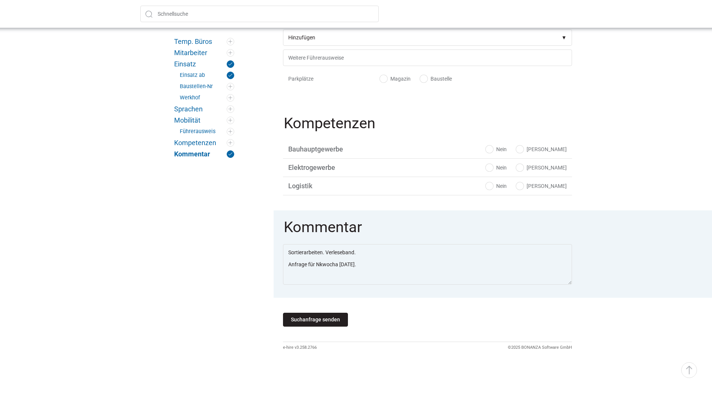
click at [300, 318] on input "Suchanfrage senden" at bounding box center [315, 320] width 65 height 14
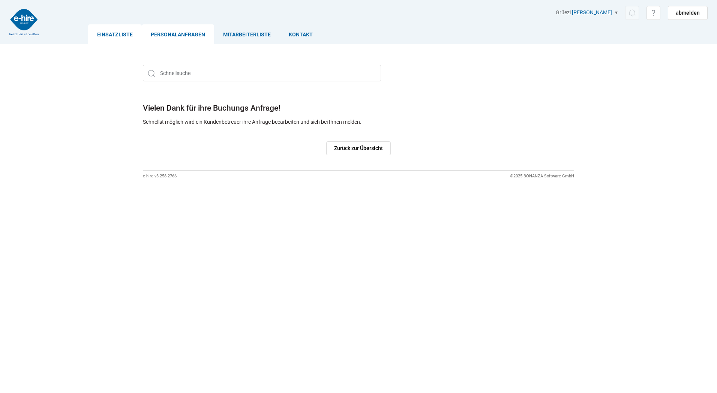
click at [107, 31] on link "Einsatzliste" at bounding box center [115, 34] width 54 height 20
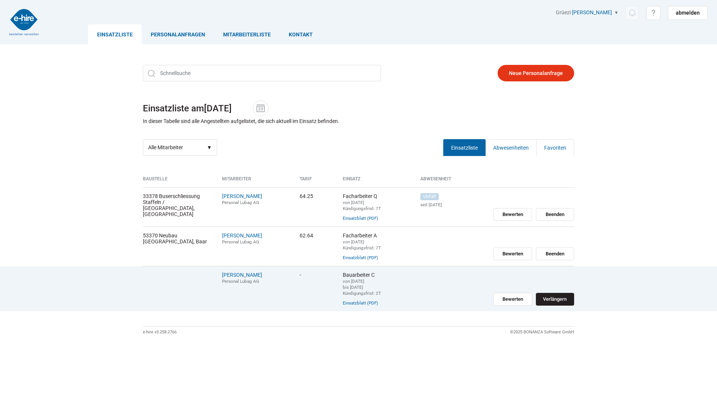
click at [552, 304] on input "Verlängern" at bounding box center [555, 299] width 39 height 13
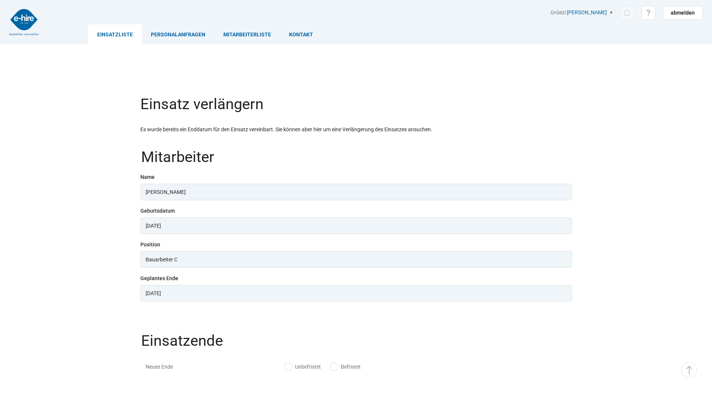
scroll to position [102, 0]
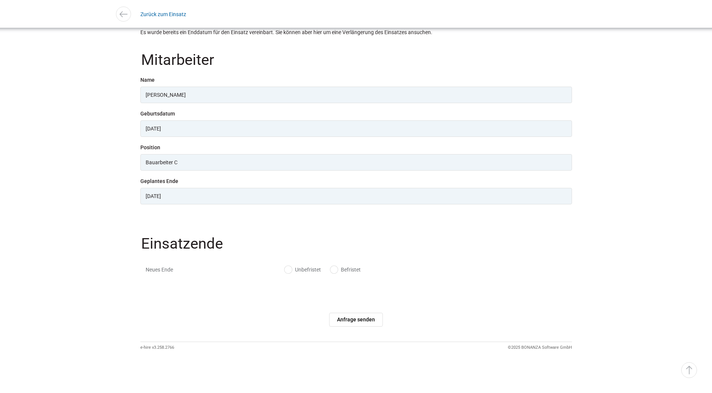
click at [290, 271] on label "Unbefristet" at bounding box center [302, 270] width 36 height 8
radio input "true"
click at [356, 320] on input "Anfrage senden" at bounding box center [356, 320] width 54 height 14
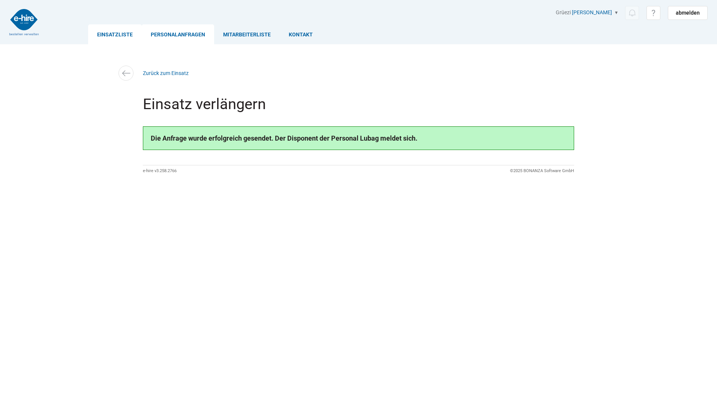
click at [191, 36] on link "Personalanfragen" at bounding box center [178, 34] width 72 height 20
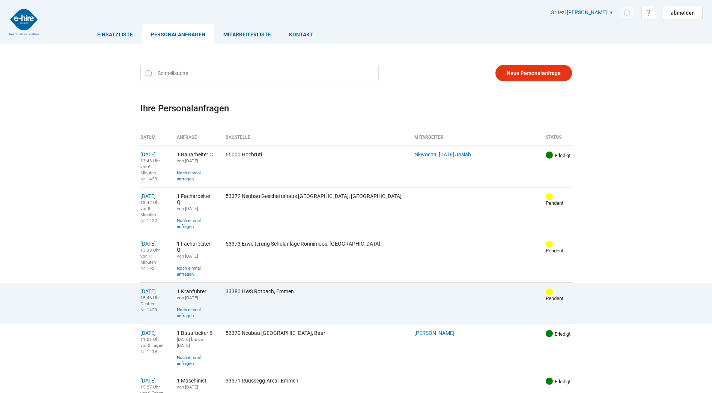
click at [156, 288] on link "13.08.2025" at bounding box center [147, 291] width 15 height 6
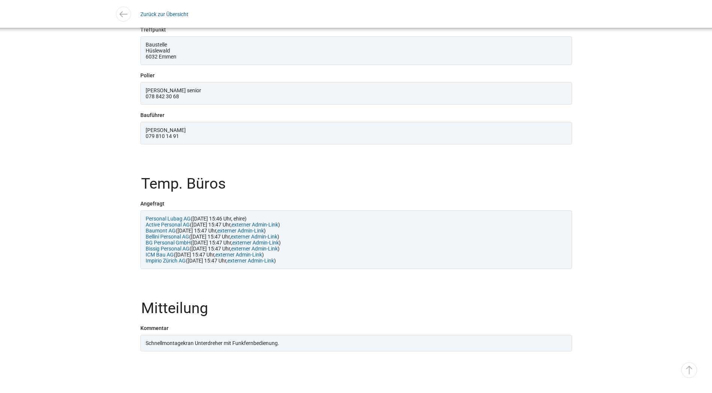
scroll to position [662, 0]
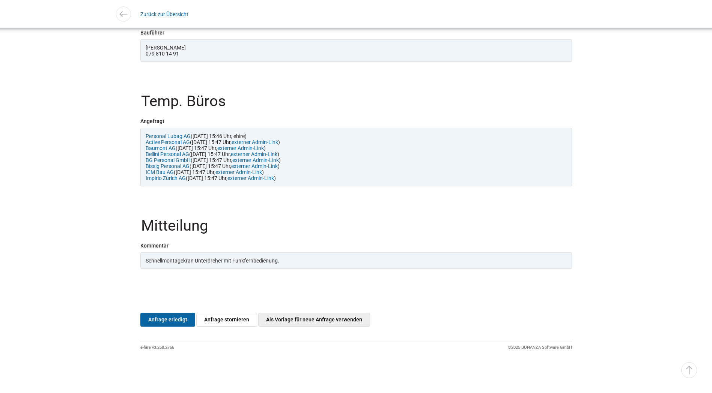
click at [301, 319] on link "Als Vorlage für neue Anfrage verwenden" at bounding box center [314, 320] width 112 height 14
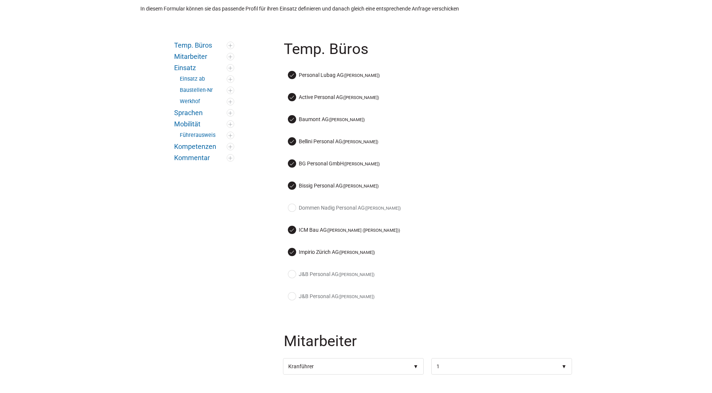
scroll to position [150, 0]
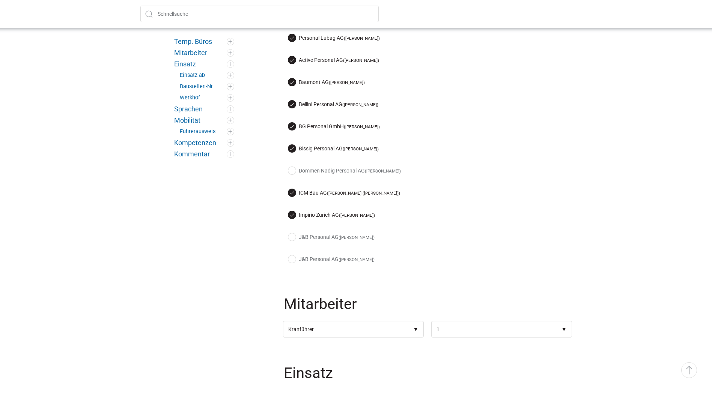
click at [292, 212] on label "Impirio Zürich AG ([PERSON_NAME])" at bounding box center [331, 215] width 87 height 8
checkbox input "false"
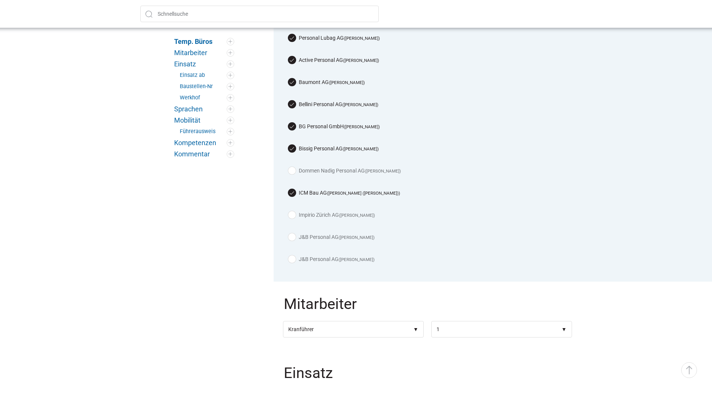
click at [292, 189] on label "ICM Bau AG ([PERSON_NAME] ([PERSON_NAME]))" at bounding box center [344, 193] width 112 height 8
checkbox input "false"
click at [291, 145] on label "[PERSON_NAME] Personal AG ([PERSON_NAME])" at bounding box center [333, 149] width 90 height 8
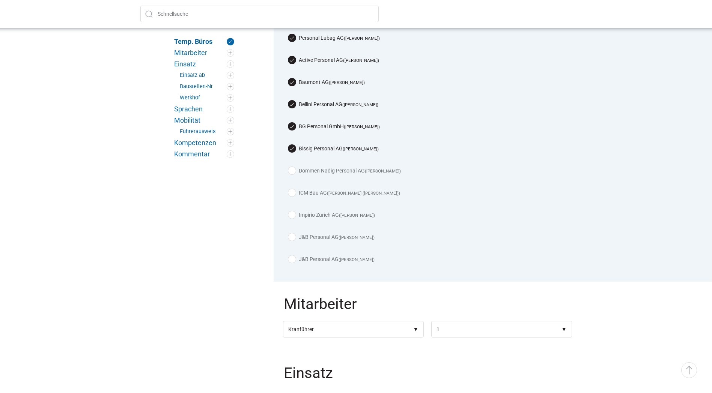
checkbox input "false"
click at [292, 128] on label "BG Personal GmbH ([PERSON_NAME])" at bounding box center [334, 127] width 92 height 8
checkbox input "false"
click at [288, 101] on label "Bellini Personal AG ([PERSON_NAME])" at bounding box center [333, 105] width 90 height 8
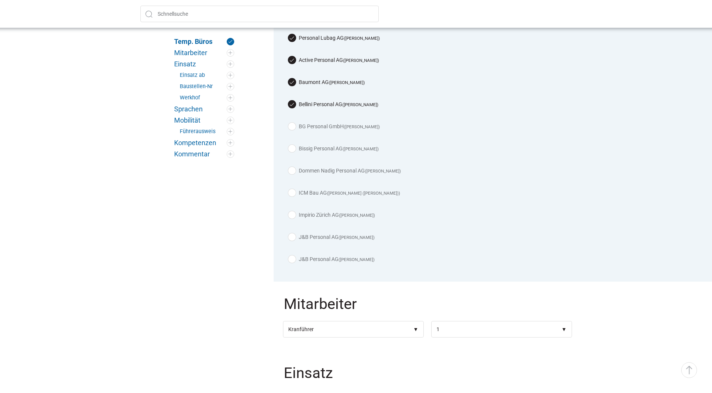
checkbox input "false"
click at [292, 81] on label "Baumont AG ([PERSON_NAME])" at bounding box center [326, 82] width 77 height 8
checkbox input "false"
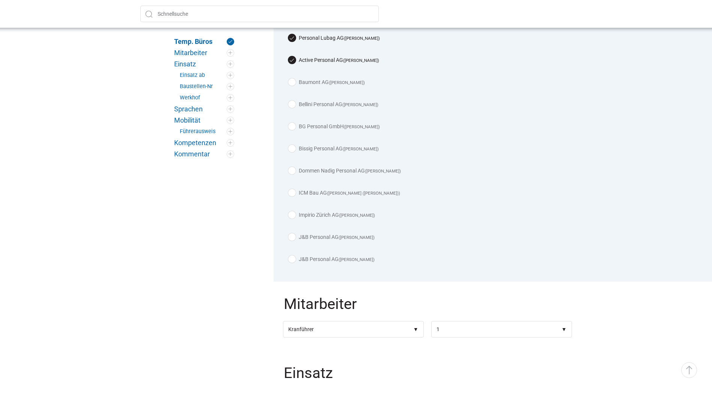
scroll to position [75, 0]
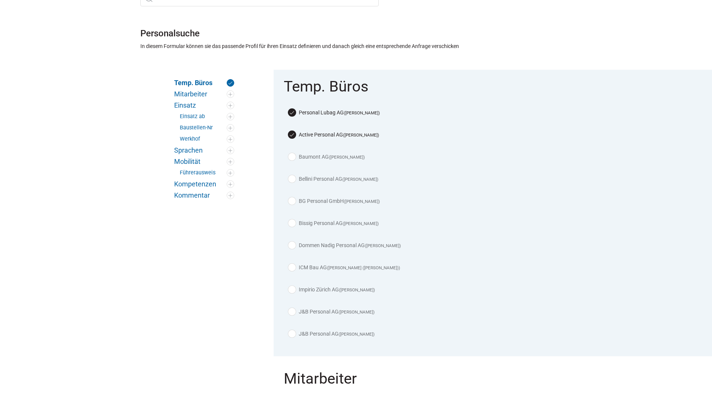
click at [292, 135] on label "Active Personal AG ([PERSON_NAME])" at bounding box center [333, 135] width 91 height 8
checkbox input "false"
click at [293, 114] on label "Personal [PERSON_NAME] ([PERSON_NAME])" at bounding box center [334, 113] width 92 height 8
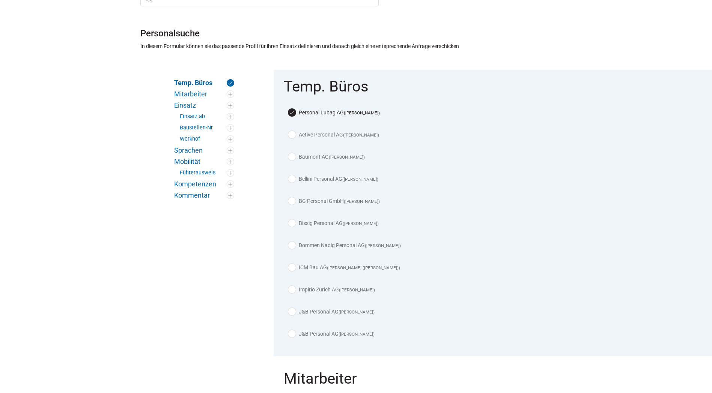
checkbox input "false"
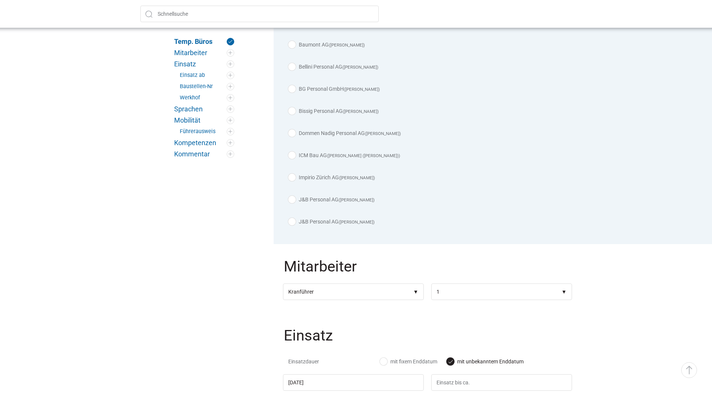
click at [289, 196] on label "J&B Personal AG ([PERSON_NAME])" at bounding box center [331, 200] width 86 height 8
checkbox input "true"
click at [291, 222] on div "J&B Personal AG ([PERSON_NAME])" at bounding box center [427, 224] width 289 height 22
click at [297, 221] on label "J&B Personal AG ([PERSON_NAME])" at bounding box center [331, 222] width 86 height 8
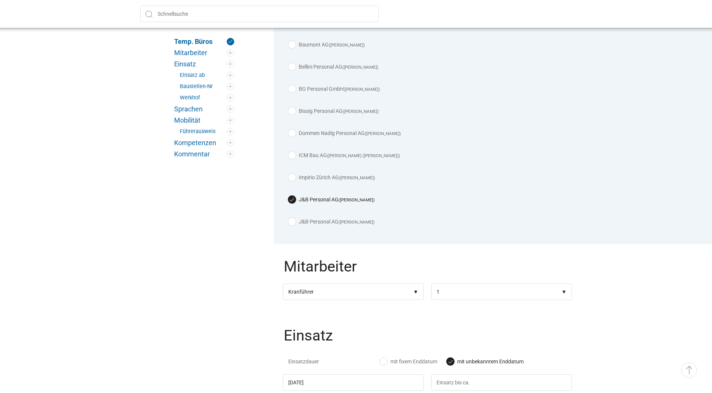
checkbox input "true"
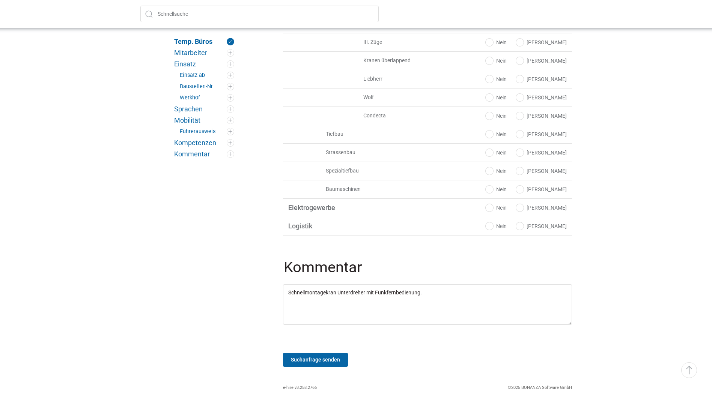
scroll to position [1319, 0]
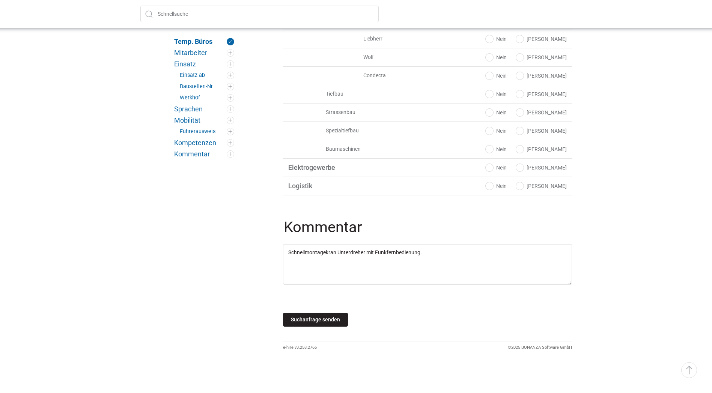
click at [317, 323] on input "Suchanfrage senden" at bounding box center [315, 320] width 65 height 14
